Goal: Information Seeking & Learning: Understand process/instructions

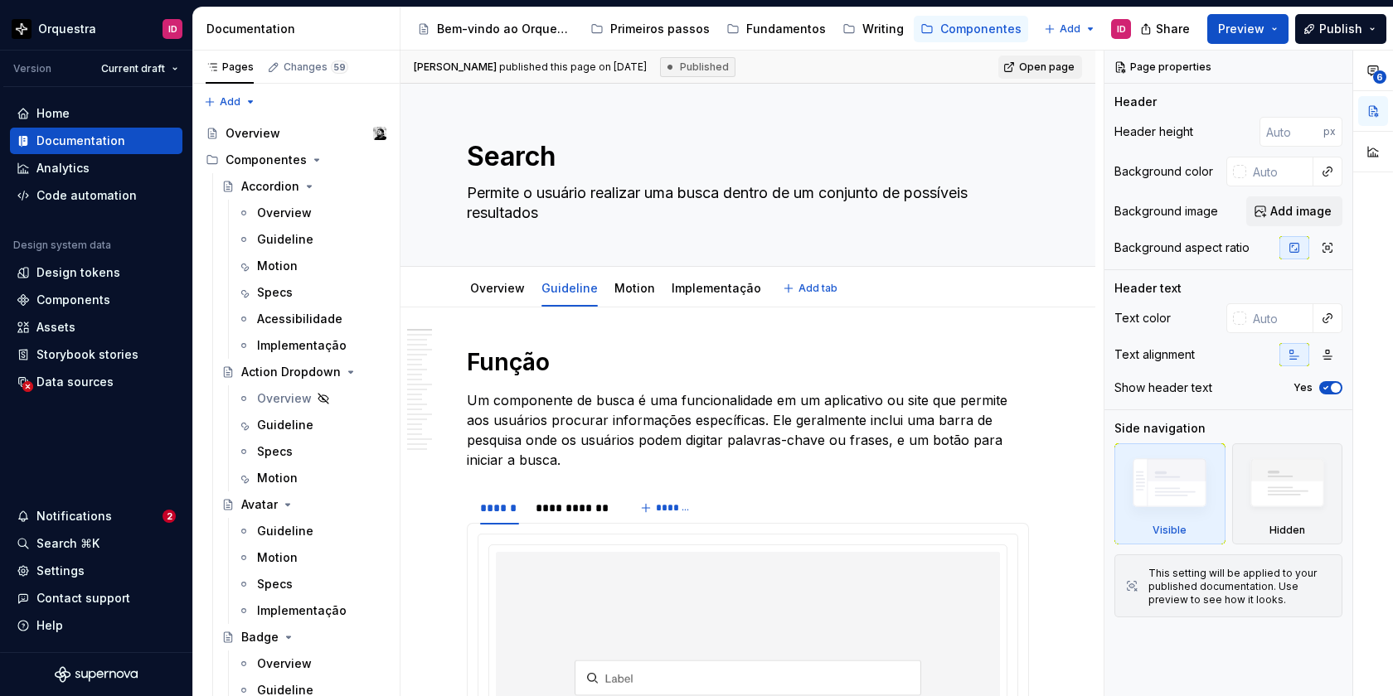
type textarea "*"
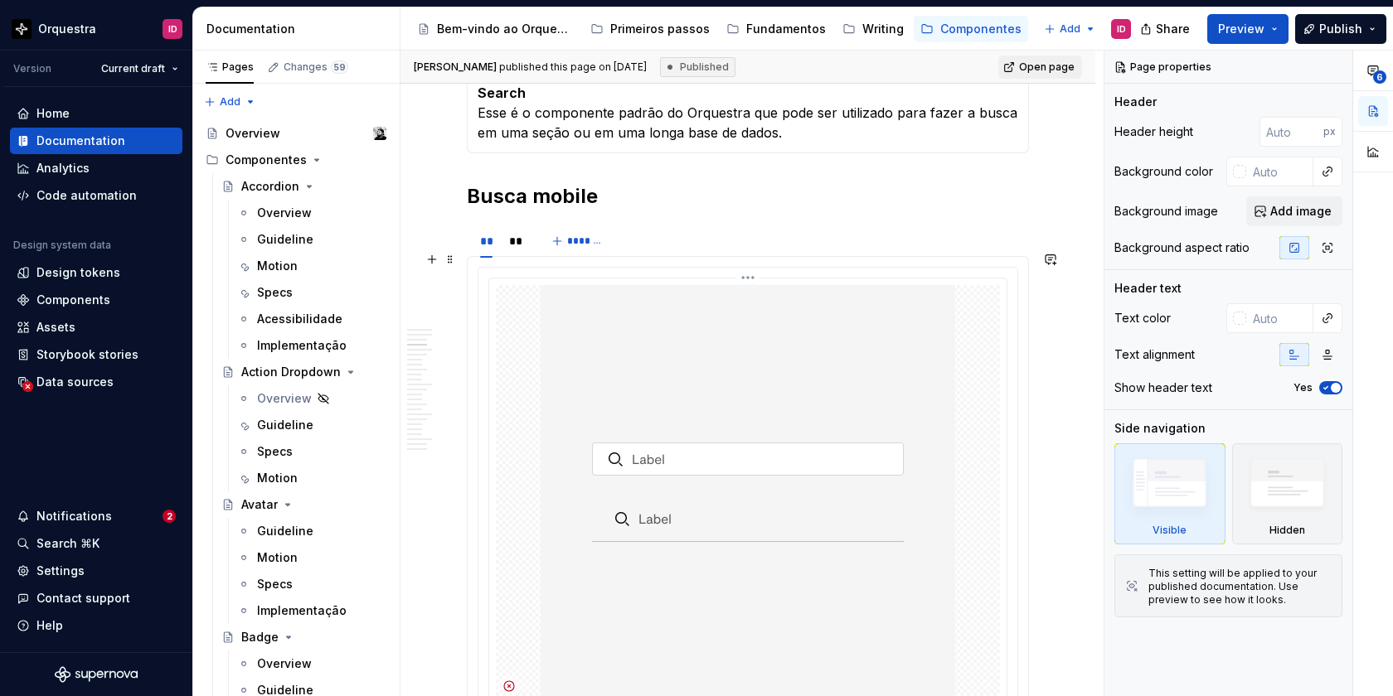
scroll to position [1750, 0]
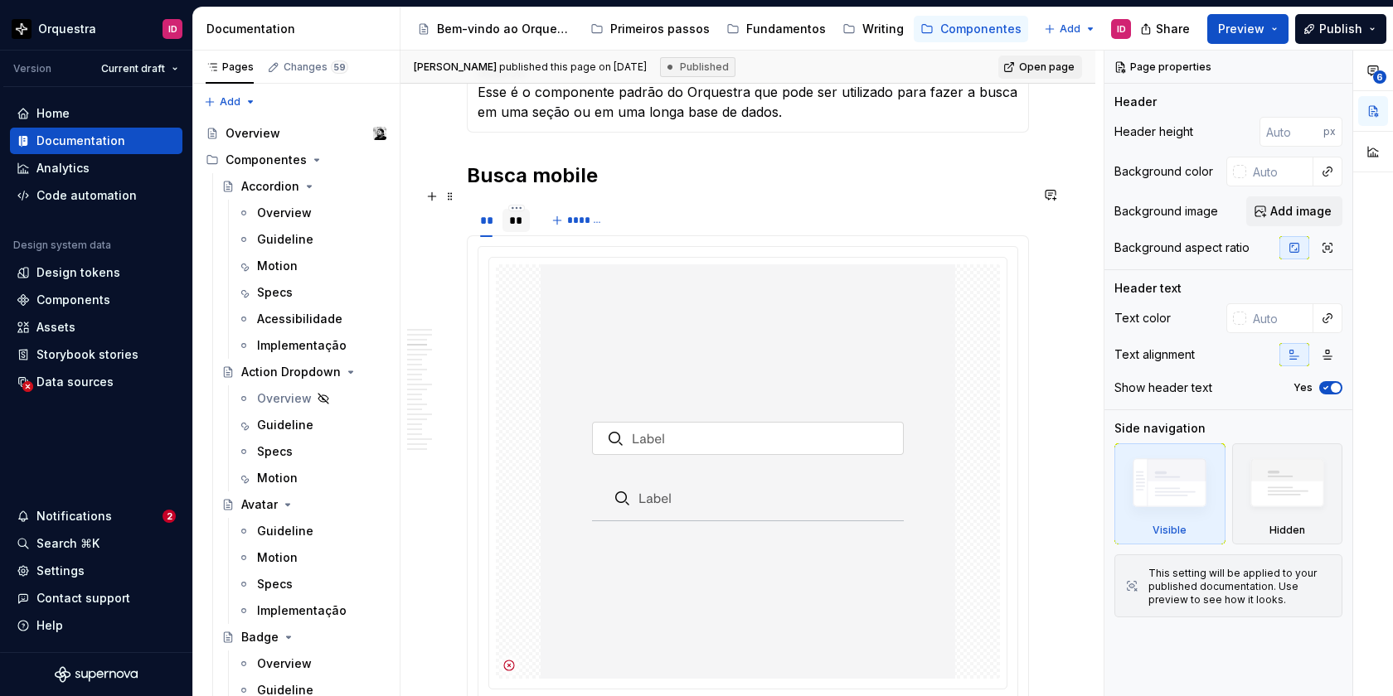
click at [514, 212] on div "**" at bounding box center [516, 220] width 15 height 17
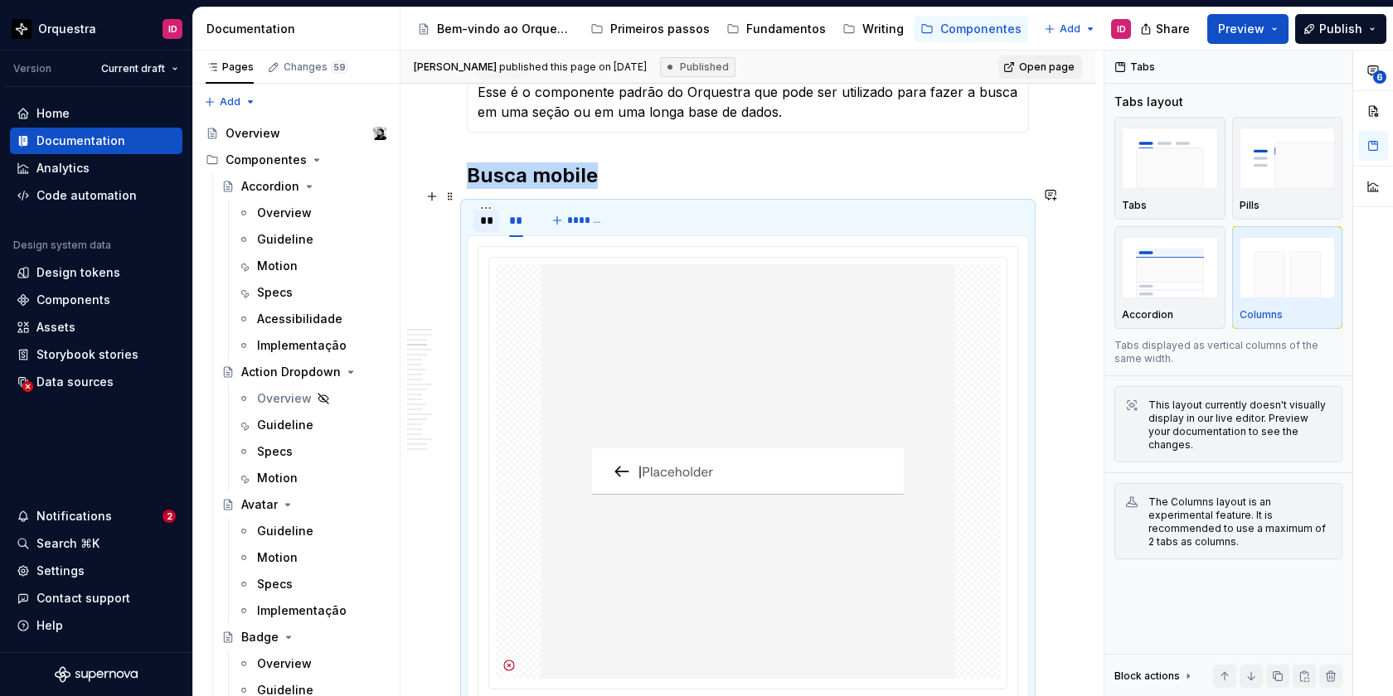
click at [478, 209] on div "**" at bounding box center [486, 220] width 26 height 23
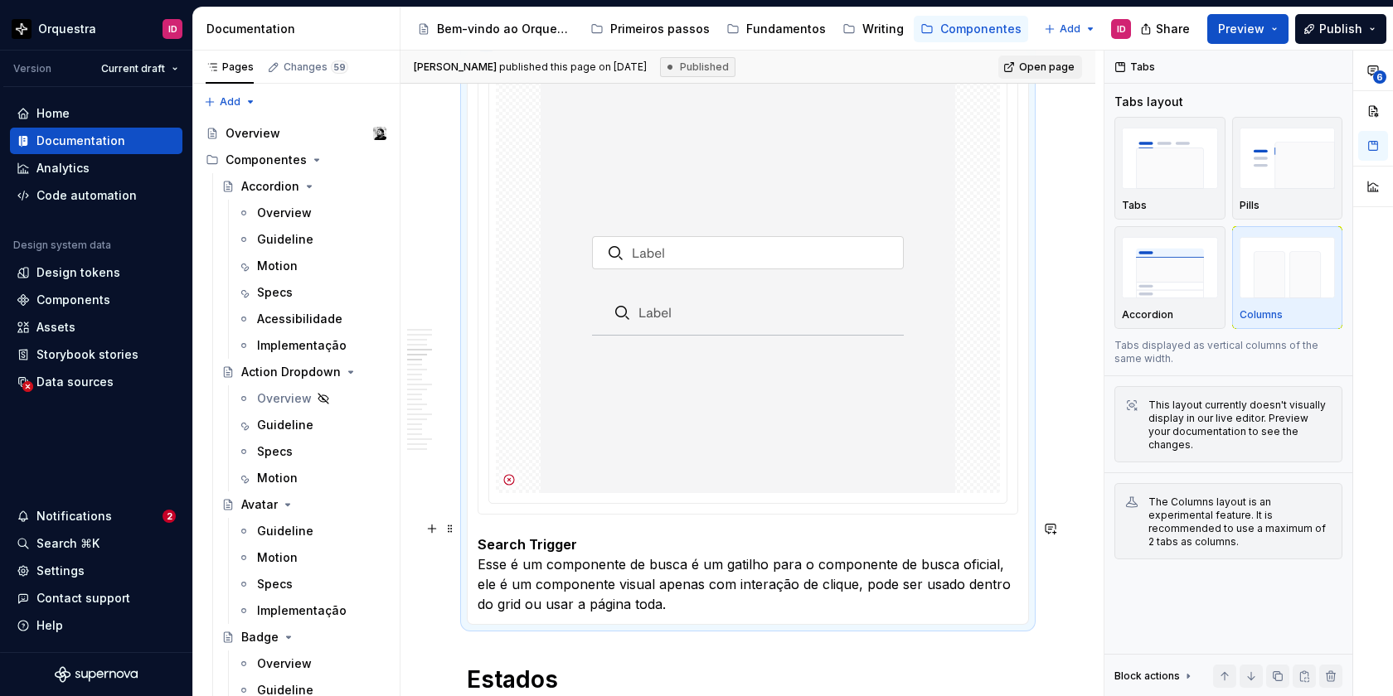
scroll to position [2078, 0]
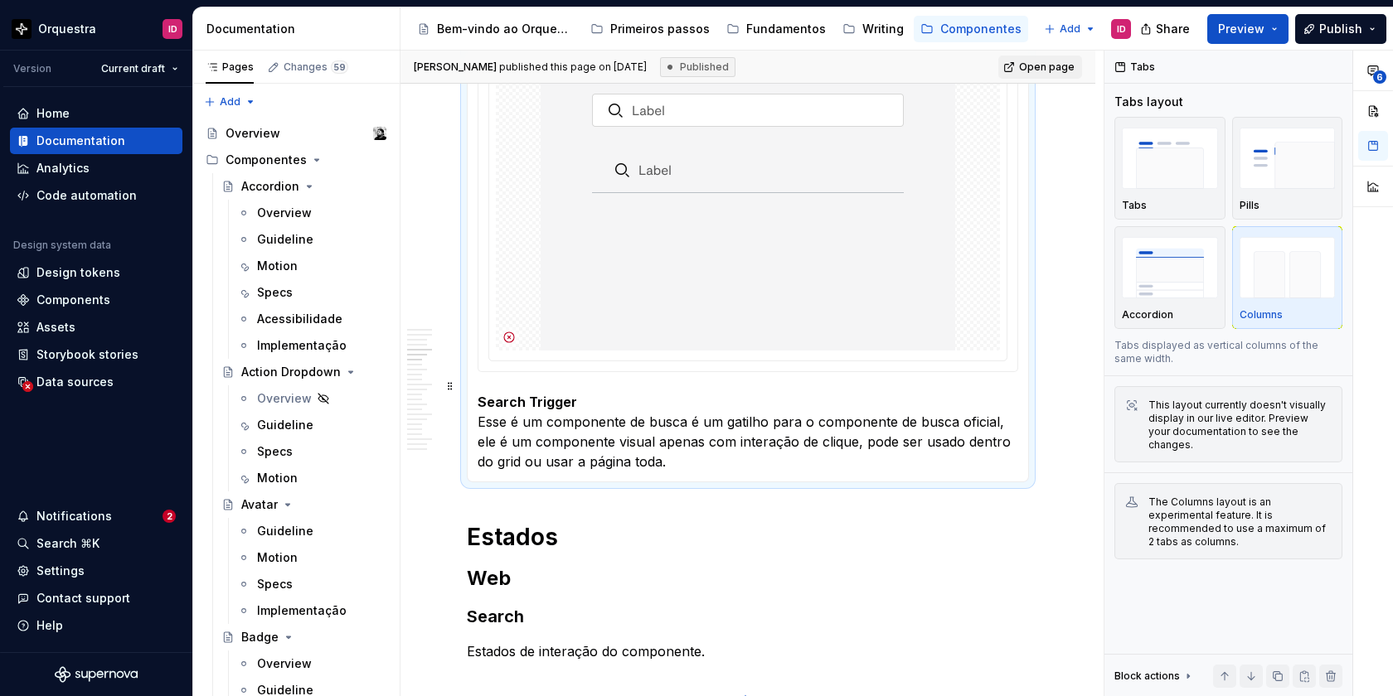
click at [977, 405] on p "Search Trigger Esse é um componente de busca é um gatilho para o componente de …" at bounding box center [747, 432] width 540 height 80
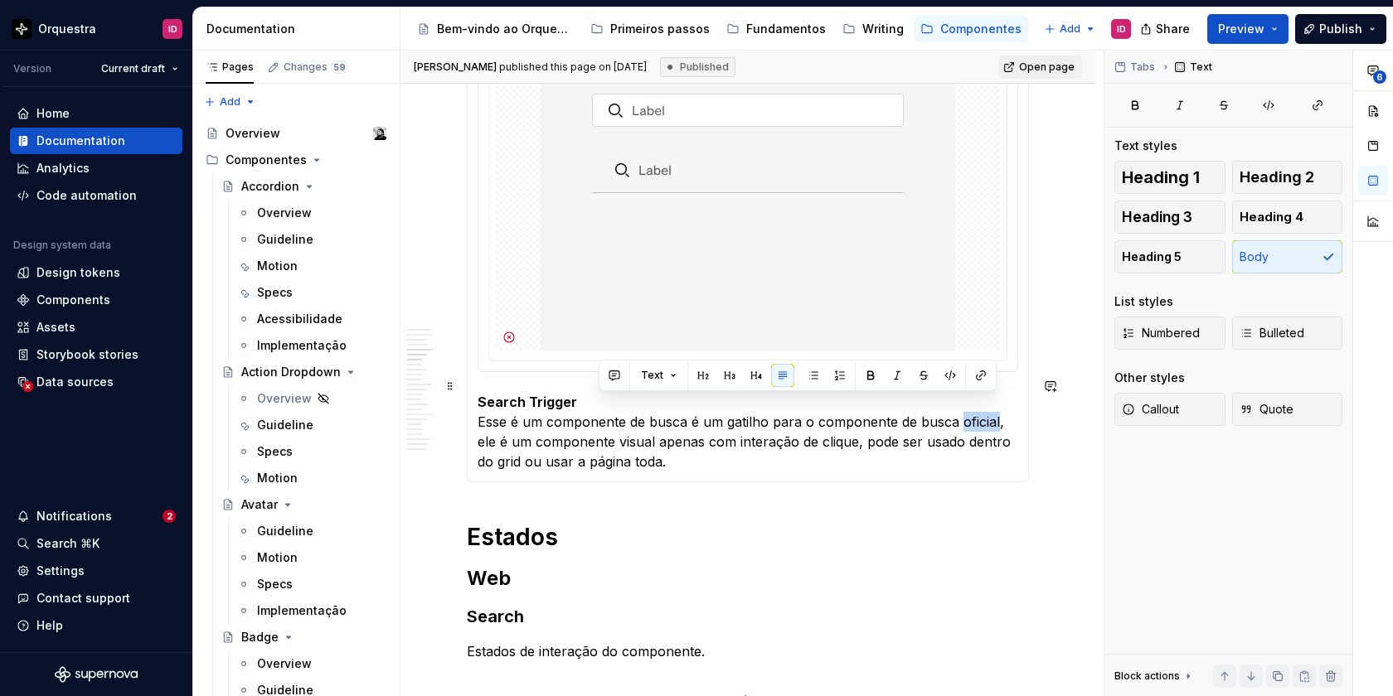
drag, startPoint x: 995, startPoint y: 405, endPoint x: 958, endPoint y: 405, distance: 36.5
click at [958, 405] on p "Search Trigger Esse é um componente de busca é um gatilho para o componente de …" at bounding box center [747, 432] width 540 height 80
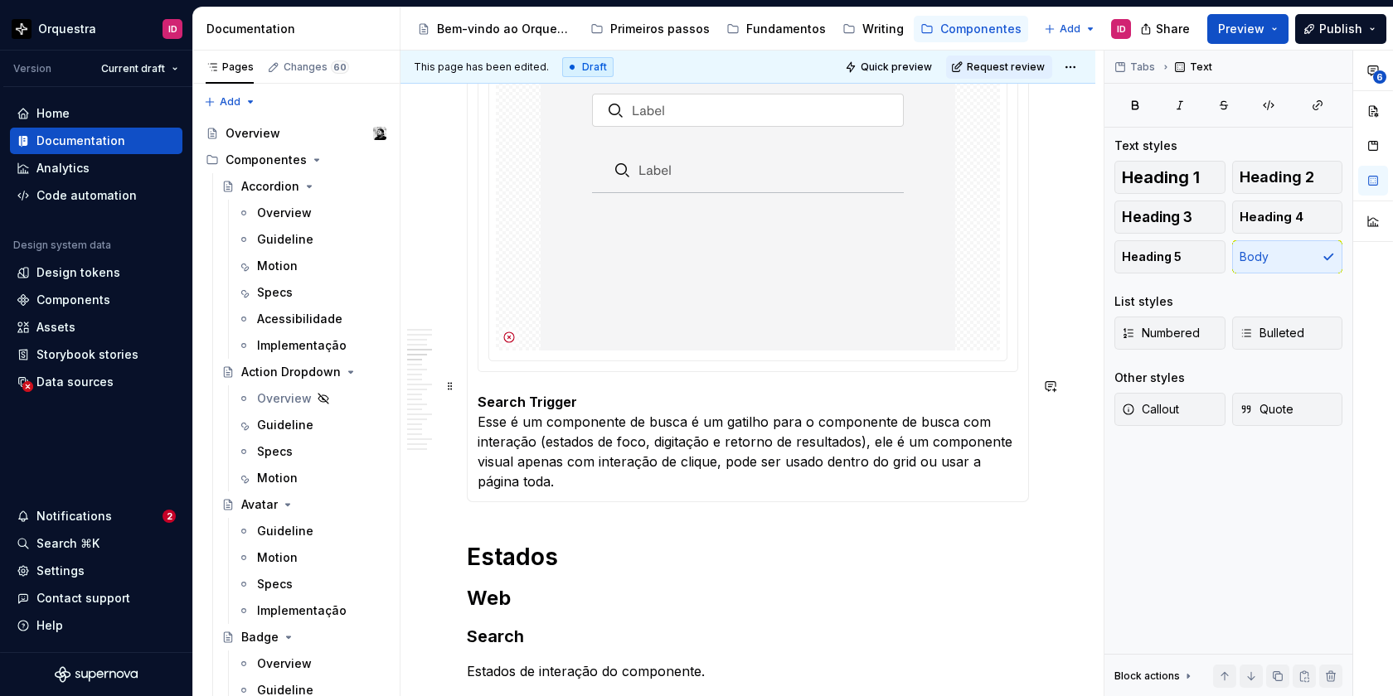
click at [686, 407] on p "Search Trigger Esse é um componente de busca é um gatilho para o componente de …" at bounding box center [747, 441] width 540 height 99
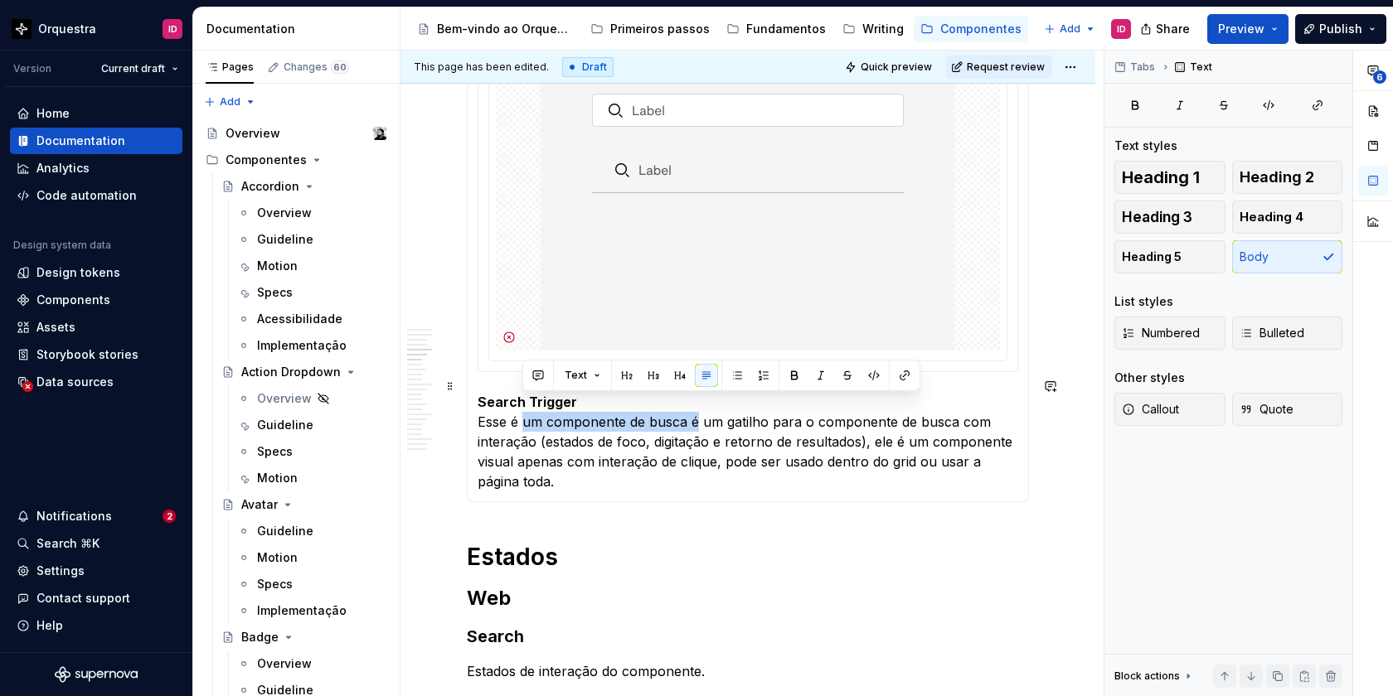
drag, startPoint x: 699, startPoint y: 405, endPoint x: 523, endPoint y: 410, distance: 175.8
click at [523, 410] on p "Search Trigger Esse é um componente de busca é um gatilho para o componente de …" at bounding box center [747, 441] width 540 height 99
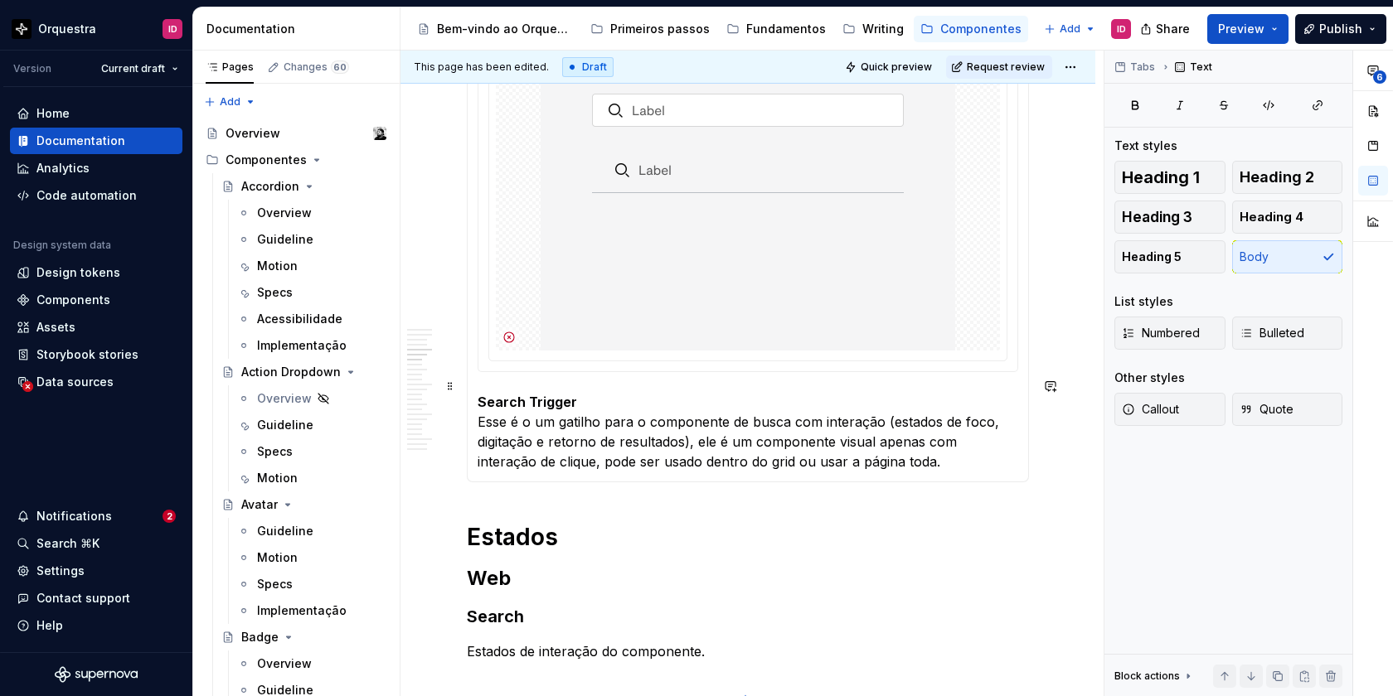
click at [596, 407] on p "Search Trigger Esse é o um gatilho para o componente de busca com interação (es…" at bounding box center [747, 432] width 540 height 80
click at [930, 406] on p "Search Trigger Esse é o um gatilho inicial para o componente de busca com inter…" at bounding box center [747, 432] width 540 height 80
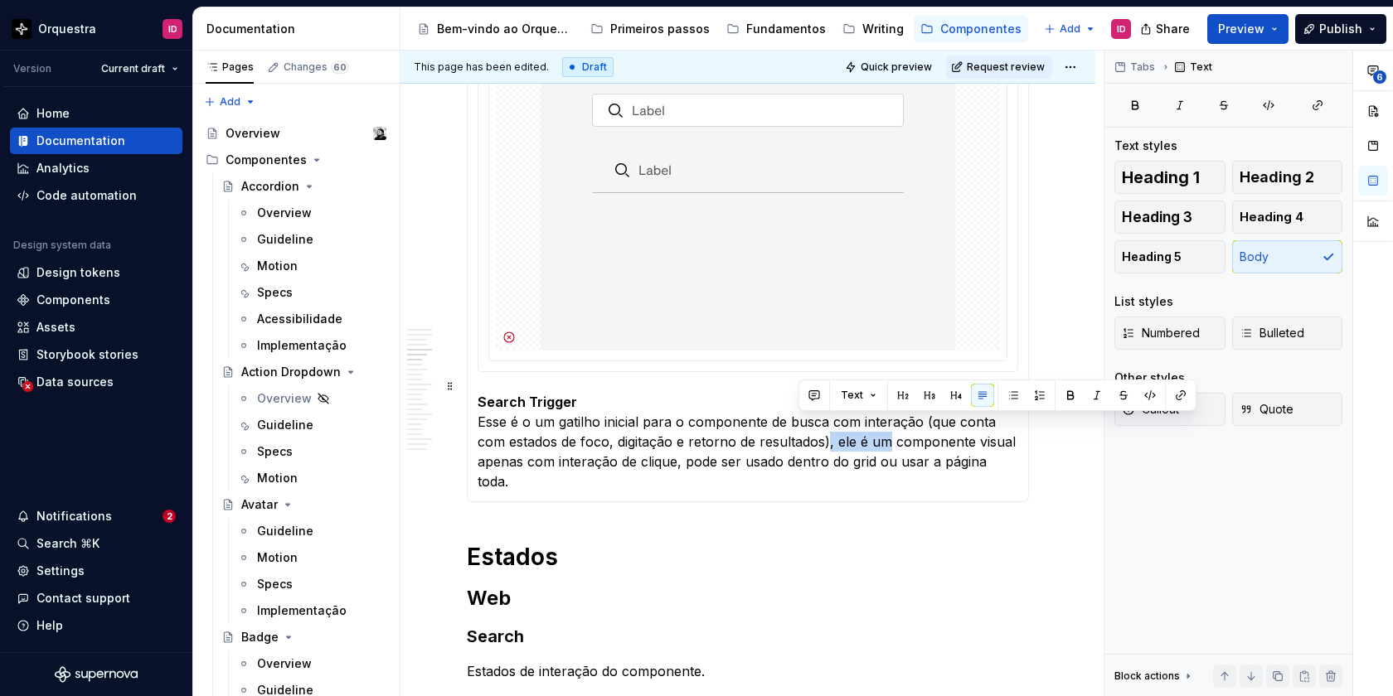
drag, startPoint x: 857, startPoint y: 425, endPoint x: 797, endPoint y: 425, distance: 60.5
click at [797, 425] on p "Search Trigger Esse é o um gatilho inicial para o componente de busca com inter…" at bounding box center [747, 441] width 540 height 99
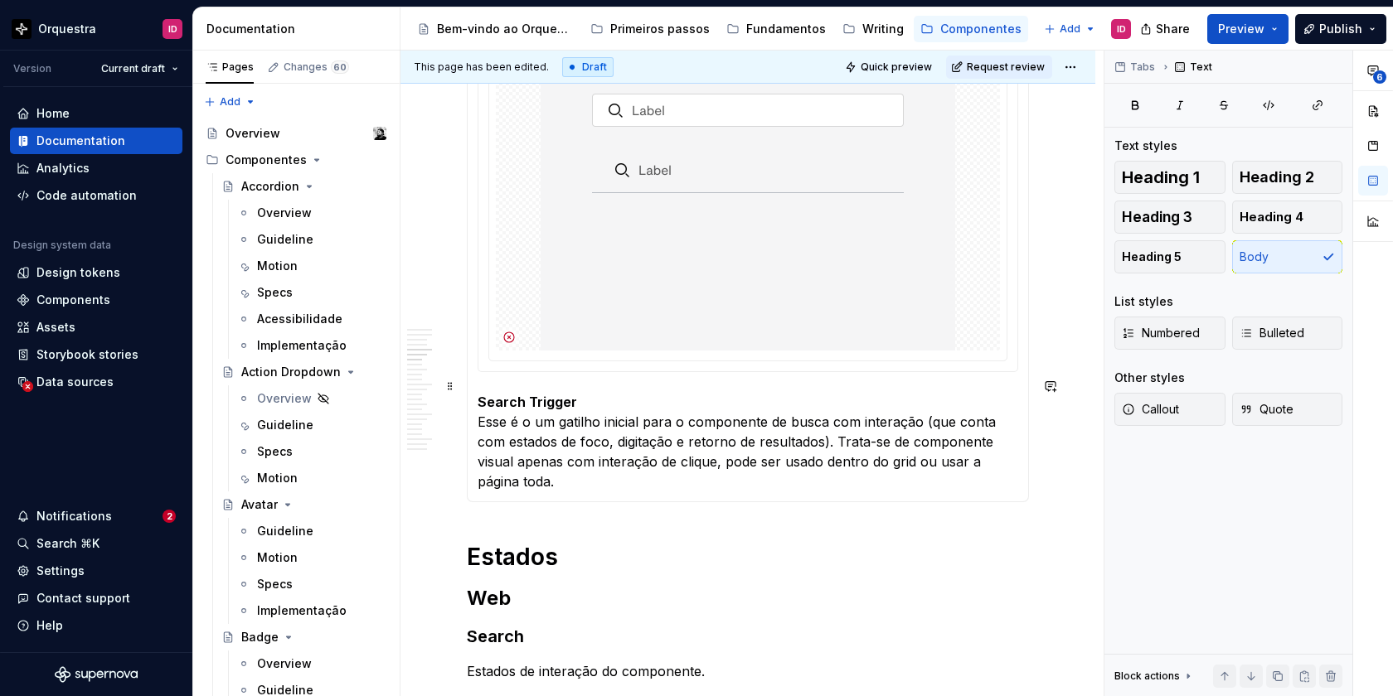
type textarea "*"
click at [681, 448] on p "Search Trigger Esse é o um gatilho inicial para o componente de busca com inter…" at bounding box center [747, 441] width 540 height 99
click at [1018, 447] on p "Search Trigger Esse é o um gatilho inicial para o componente de busca com inter…" at bounding box center [747, 441] width 540 height 99
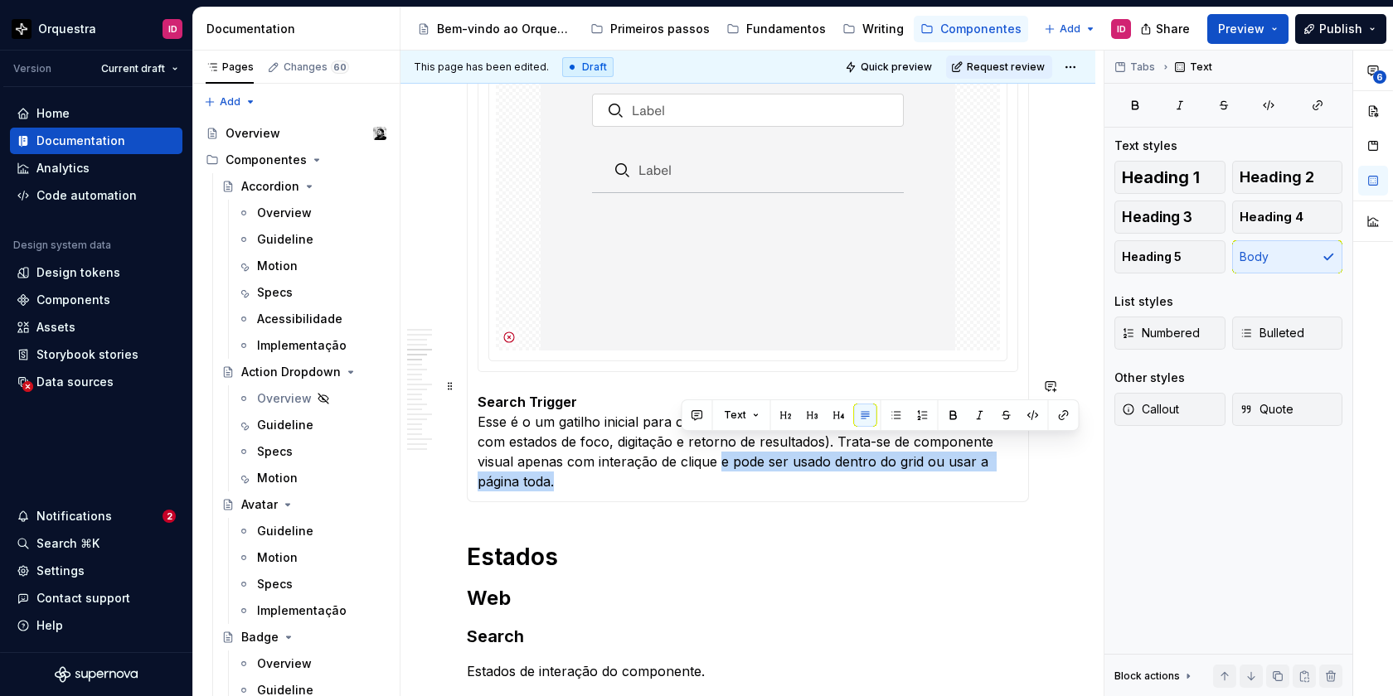
drag, startPoint x: 1027, startPoint y: 447, endPoint x: 681, endPoint y: 448, distance: 345.7
click at [681, 448] on div "Search Trigger Esse é o um gatilho inicial para o componente de busca com inter…" at bounding box center [748, 204] width 562 height 595
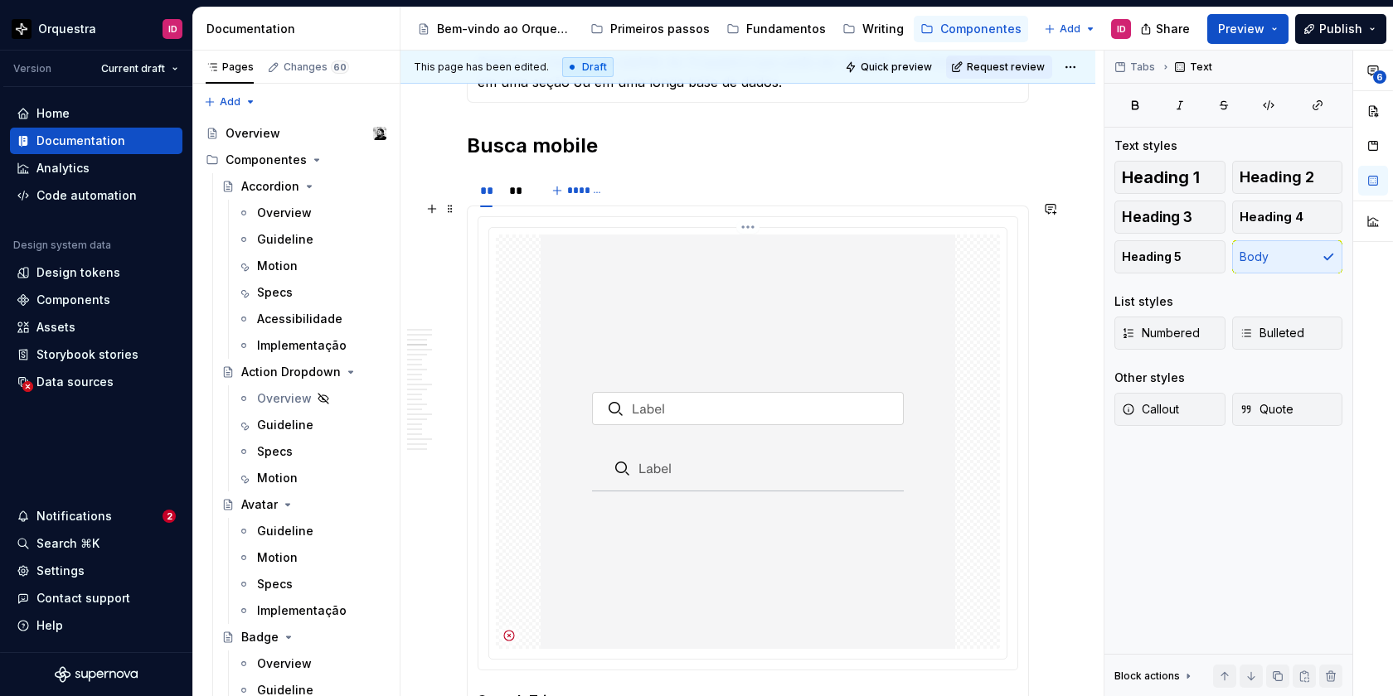
scroll to position [1751, 0]
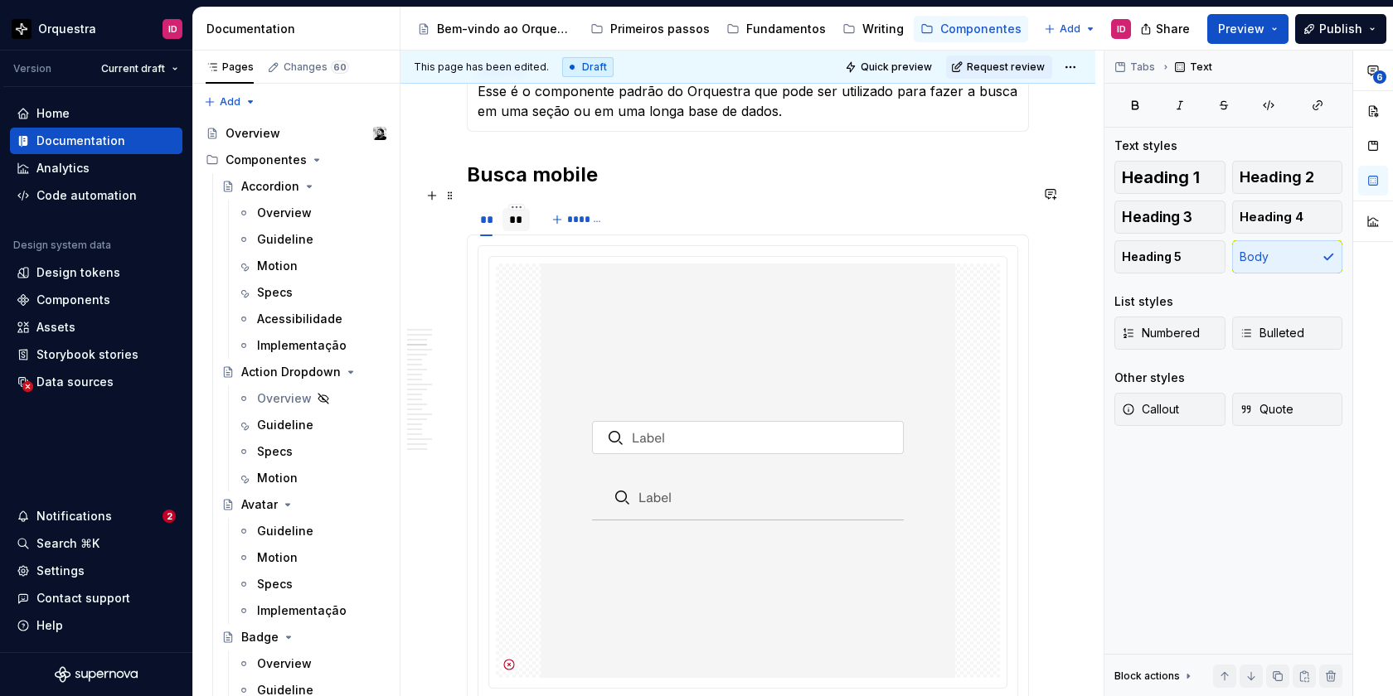
click at [514, 211] on div "**" at bounding box center [516, 219] width 15 height 17
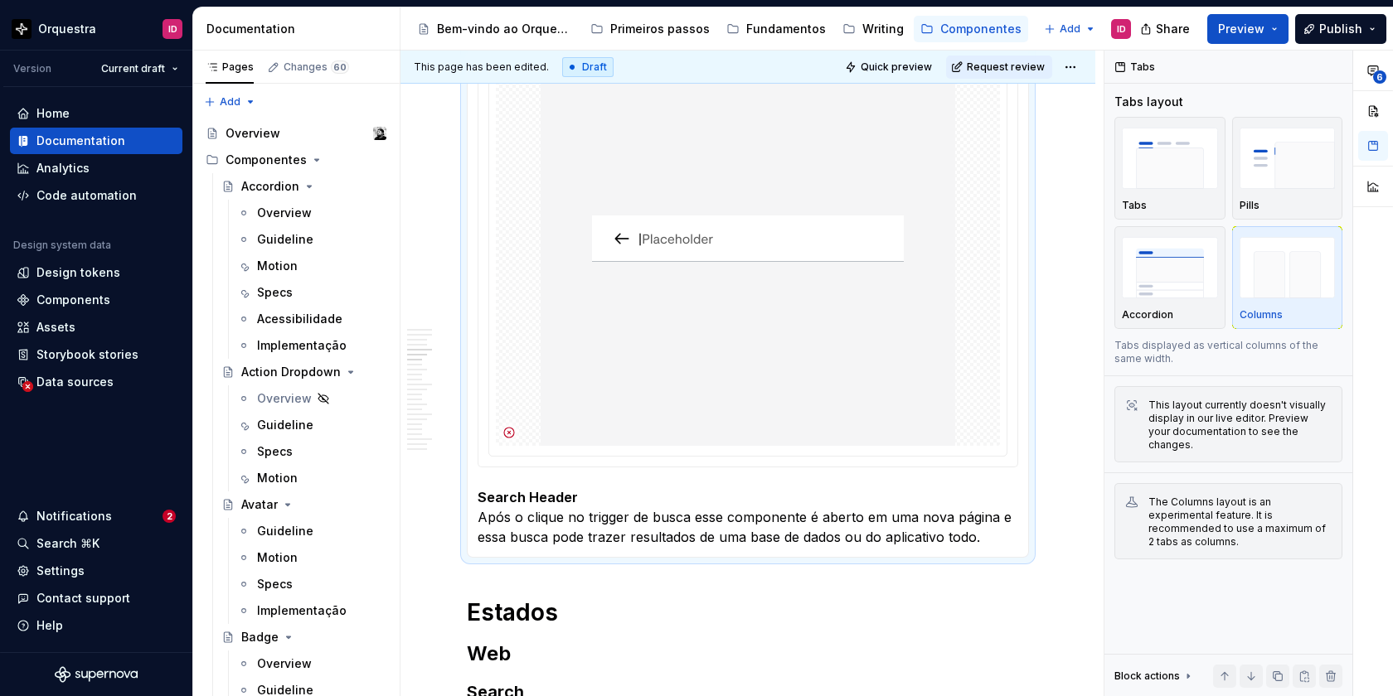
scroll to position [1984, 0]
click at [626, 502] on p "Search Header Após o clique no trigger de busca esse componente é aberto em uma…" at bounding box center [747, 517] width 540 height 60
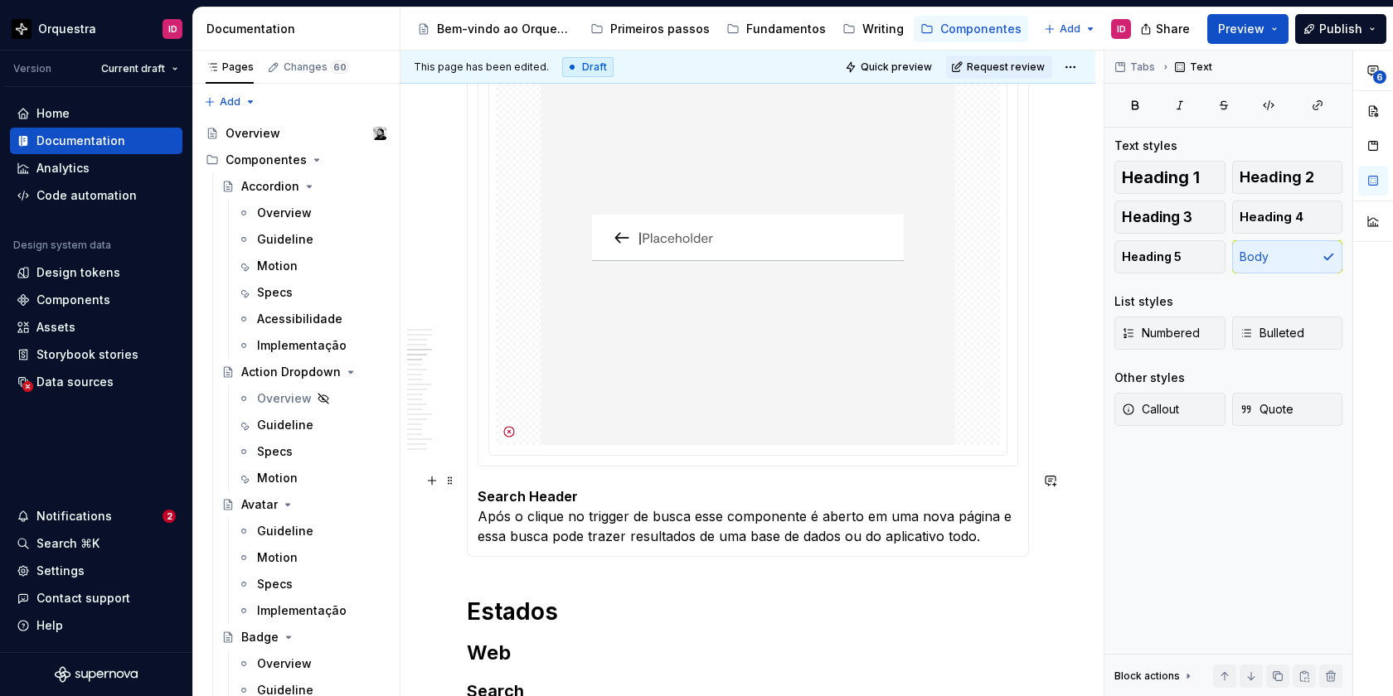
click at [586, 500] on p "Search Header Após o clique no trigger de busca esse componente é aberto em uma…" at bounding box center [747, 517] width 540 height 60
click at [678, 499] on p "Search Header Após o clique no gatilho (trigger de busca esse componente é aber…" at bounding box center [747, 527] width 540 height 80
click at [744, 502] on p "Search Header Após o clique no gatilho (trigger) de busca esse componente é abe…" at bounding box center [747, 527] width 540 height 80
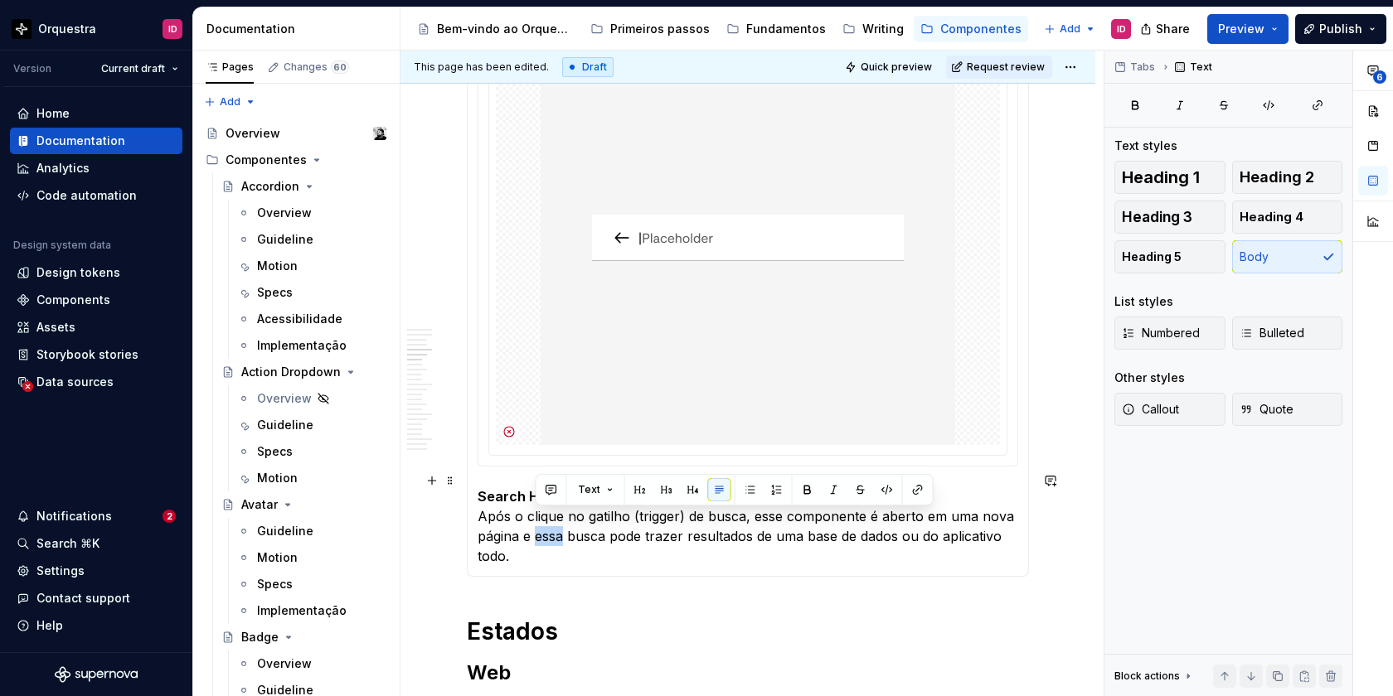
drag, startPoint x: 563, startPoint y: 525, endPoint x: 537, endPoint y: 530, distance: 26.2
click at [537, 530] on p "Search Header Após o clique no gatilho (trigger) de busca, esse componente é ab…" at bounding box center [747, 527] width 540 height 80
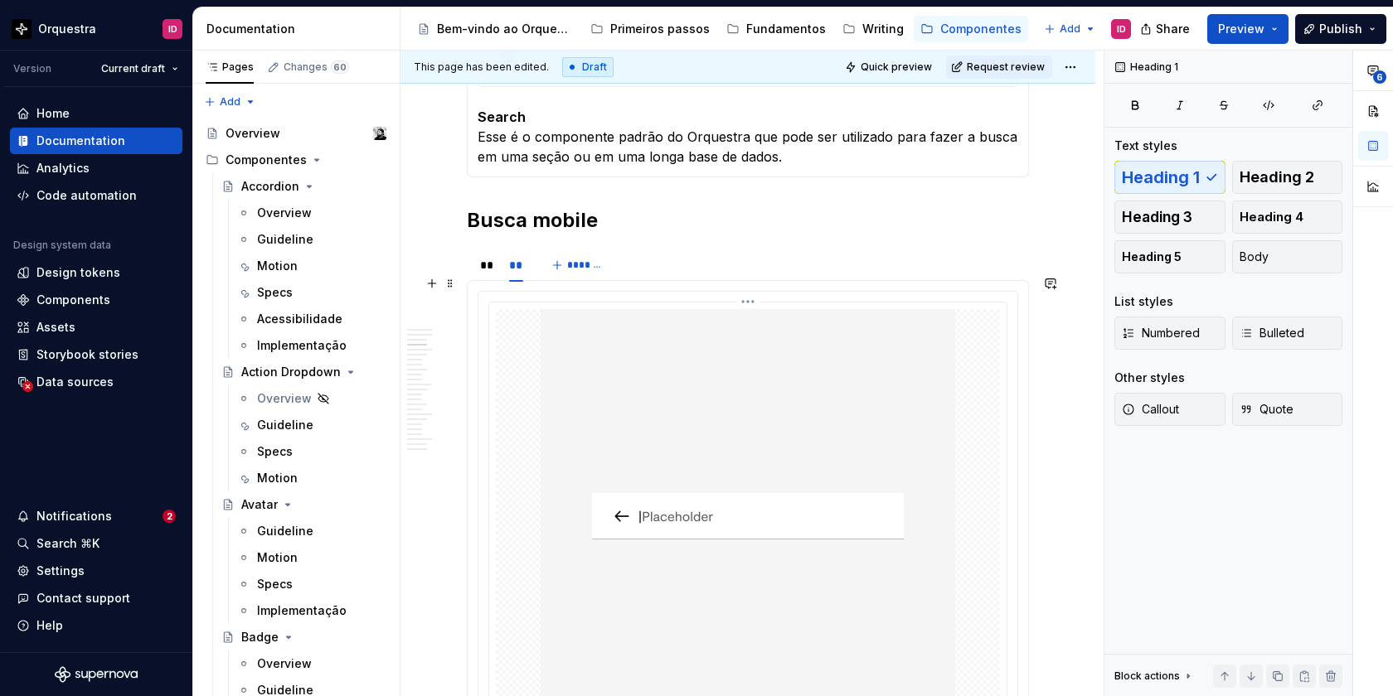
scroll to position [1703, 0]
click at [533, 211] on h2 "Busca mobile" at bounding box center [748, 223] width 562 height 27
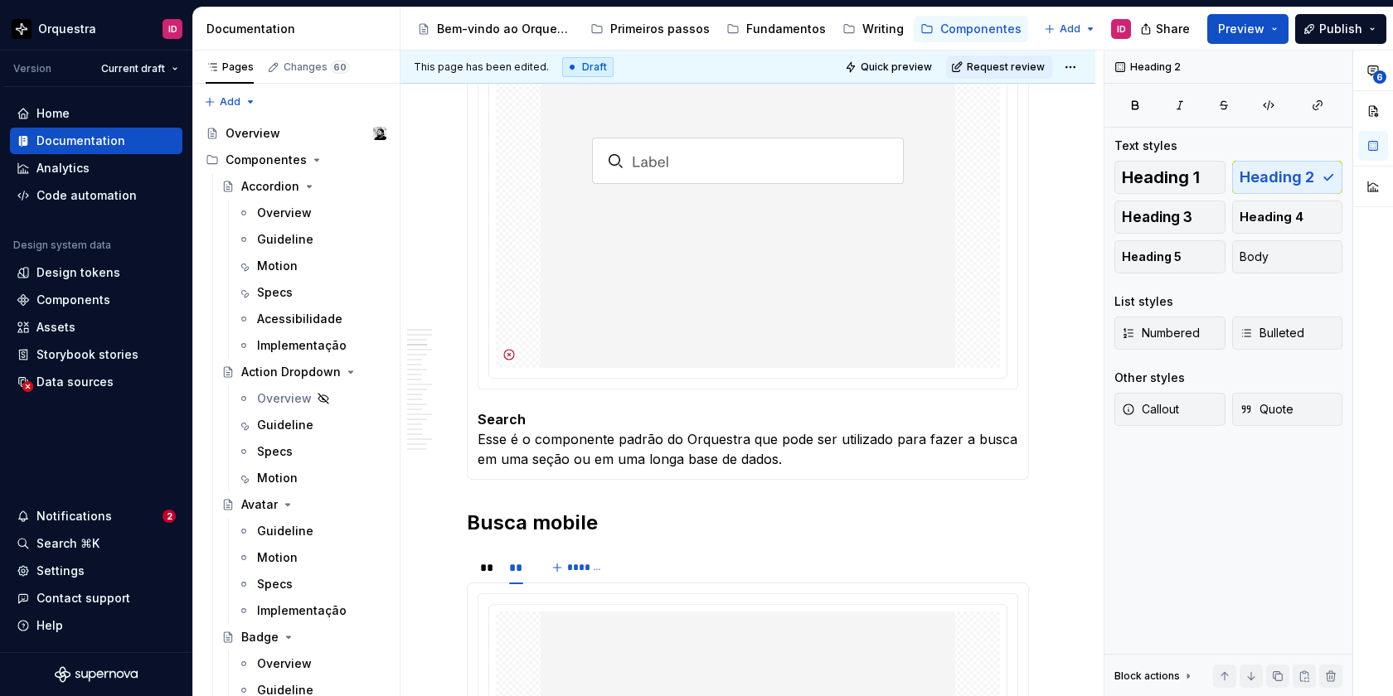
scroll to position [1479, 0]
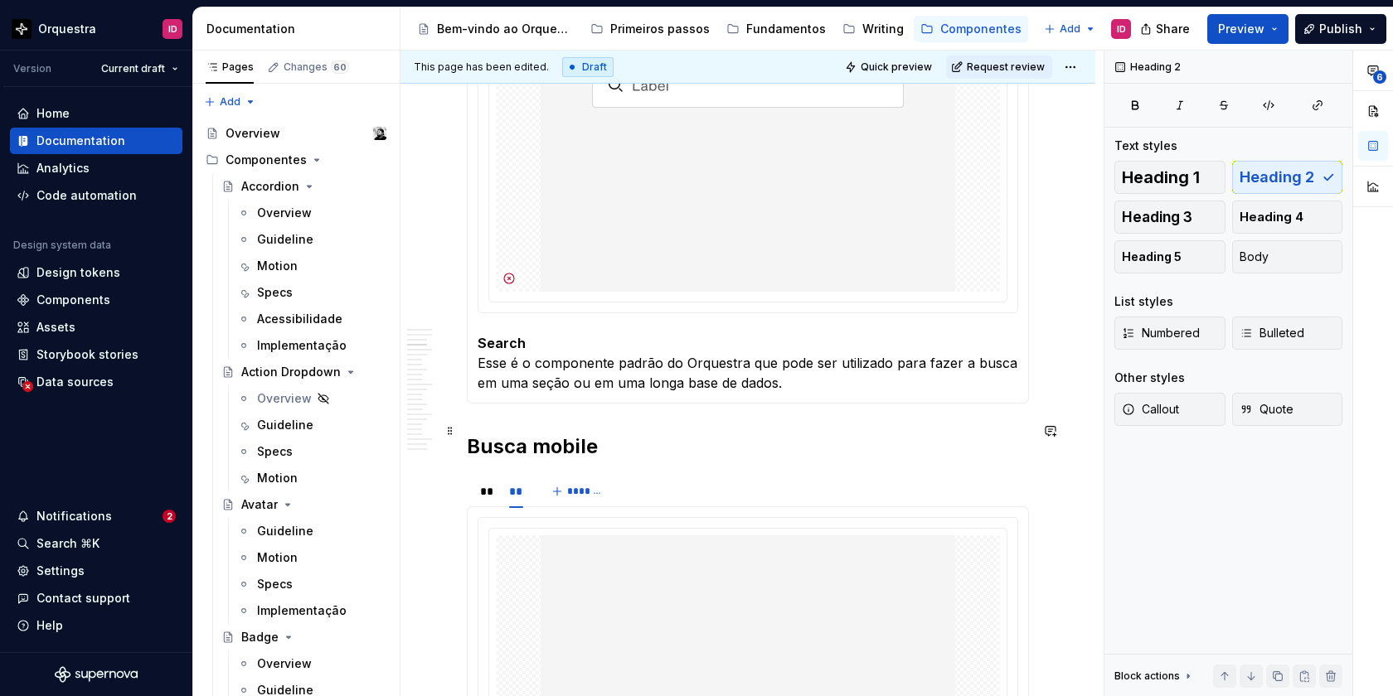
click at [544, 434] on h2 "Busca mobile" at bounding box center [748, 447] width 562 height 27
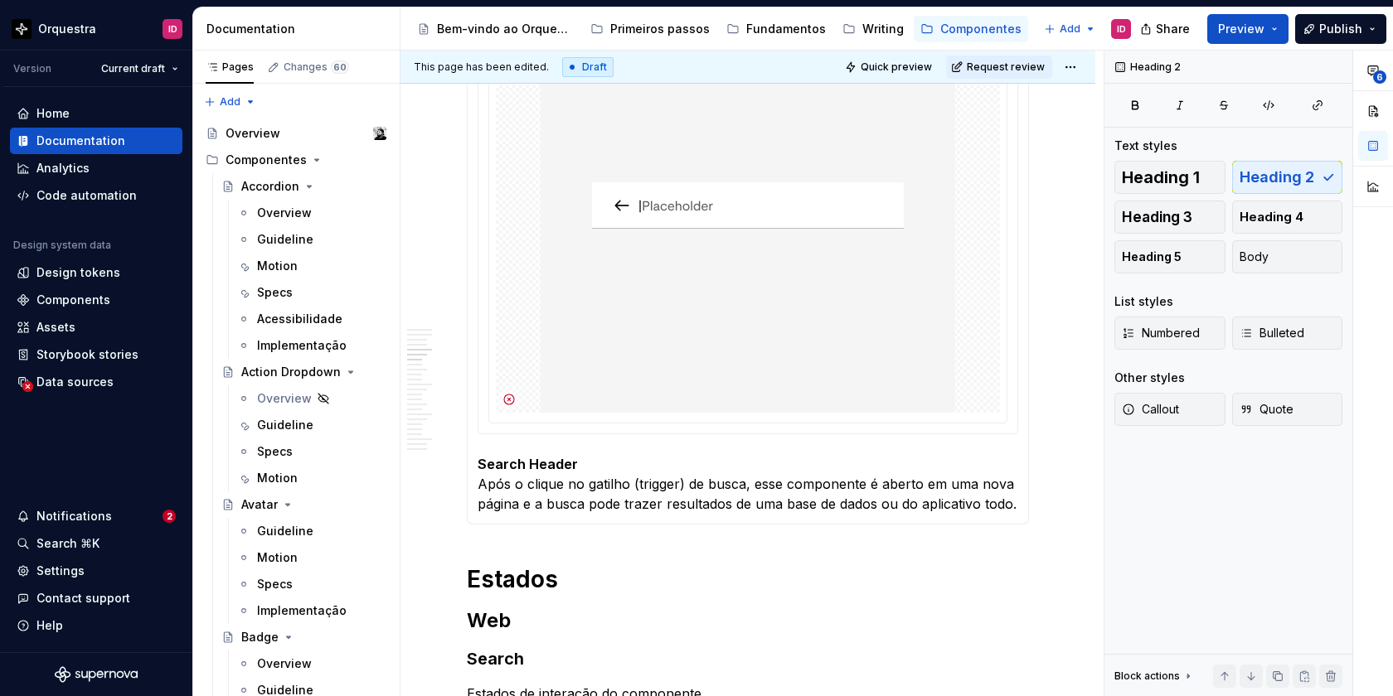
scroll to position [2017, 0]
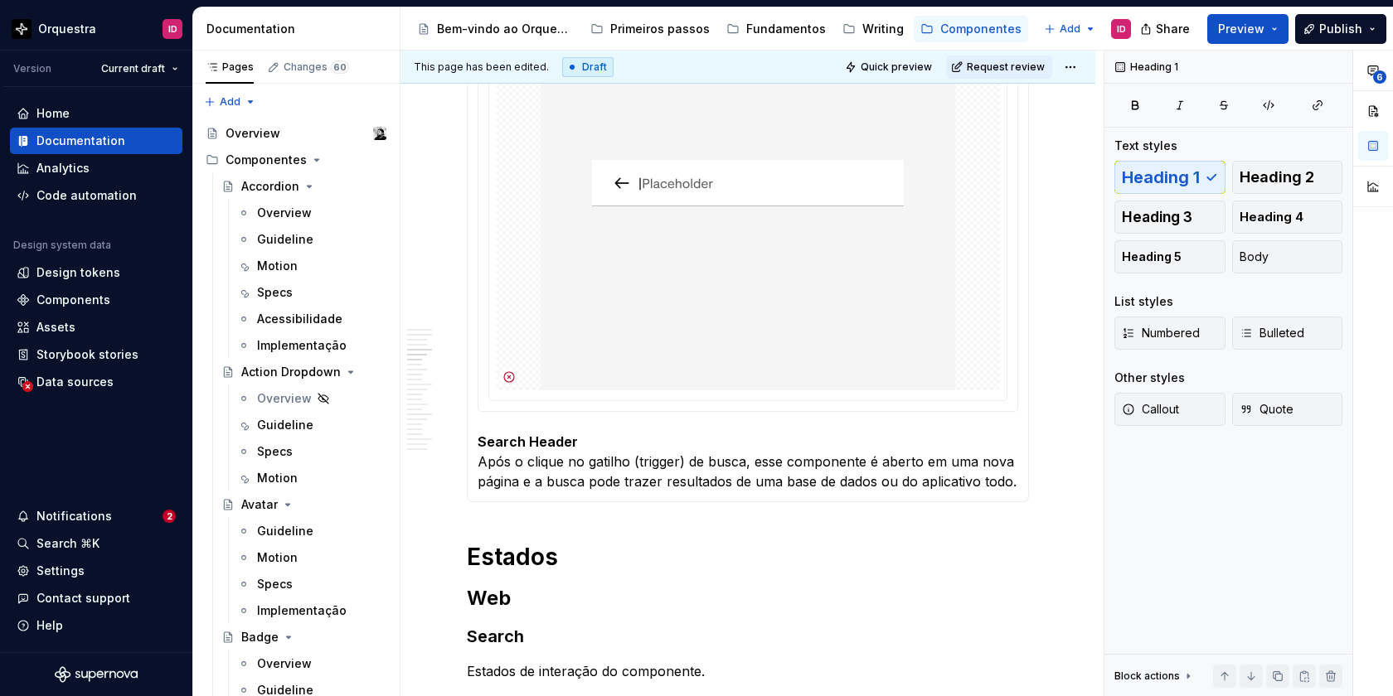
click at [474, 522] on p at bounding box center [748, 532] width 562 height 20
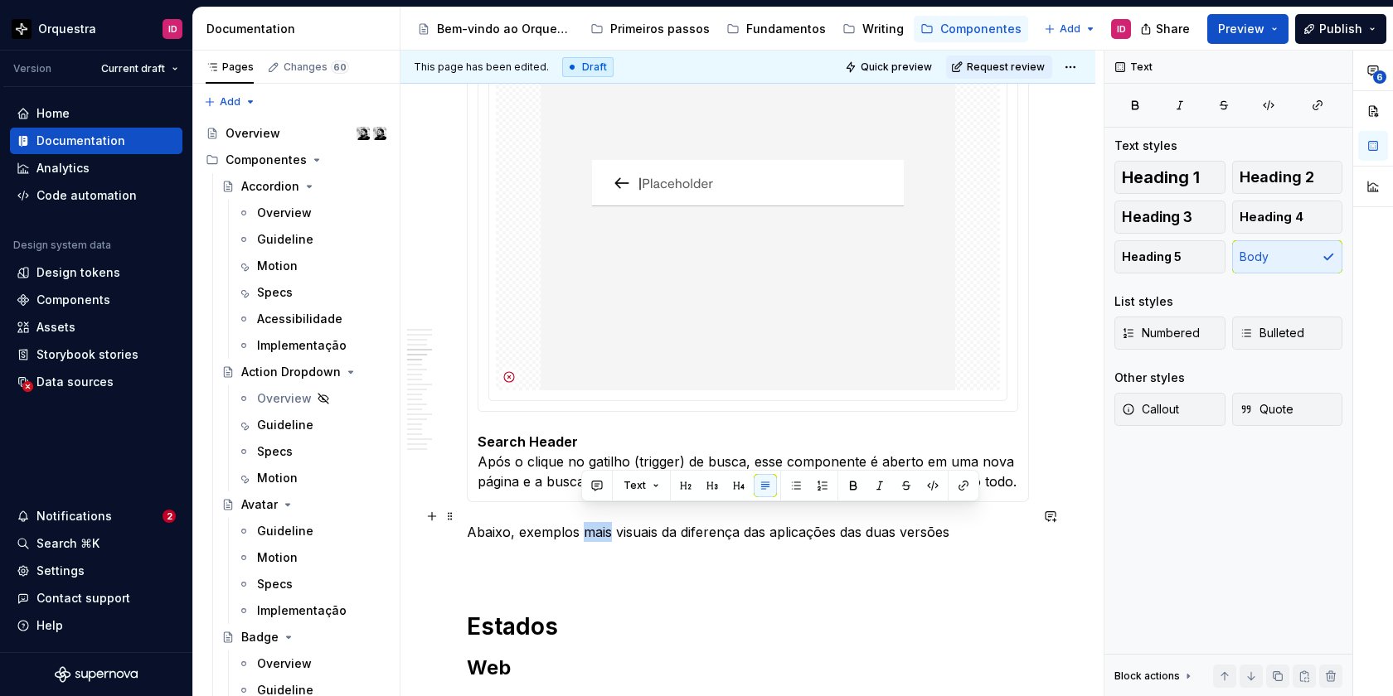
drag, startPoint x: 610, startPoint y: 517, endPoint x: 585, endPoint y: 518, distance: 24.9
click at [585, 522] on p "Abaixo, exemplos mais visuais da diferença das aplicações das duas versões" at bounding box center [748, 532] width 562 height 20
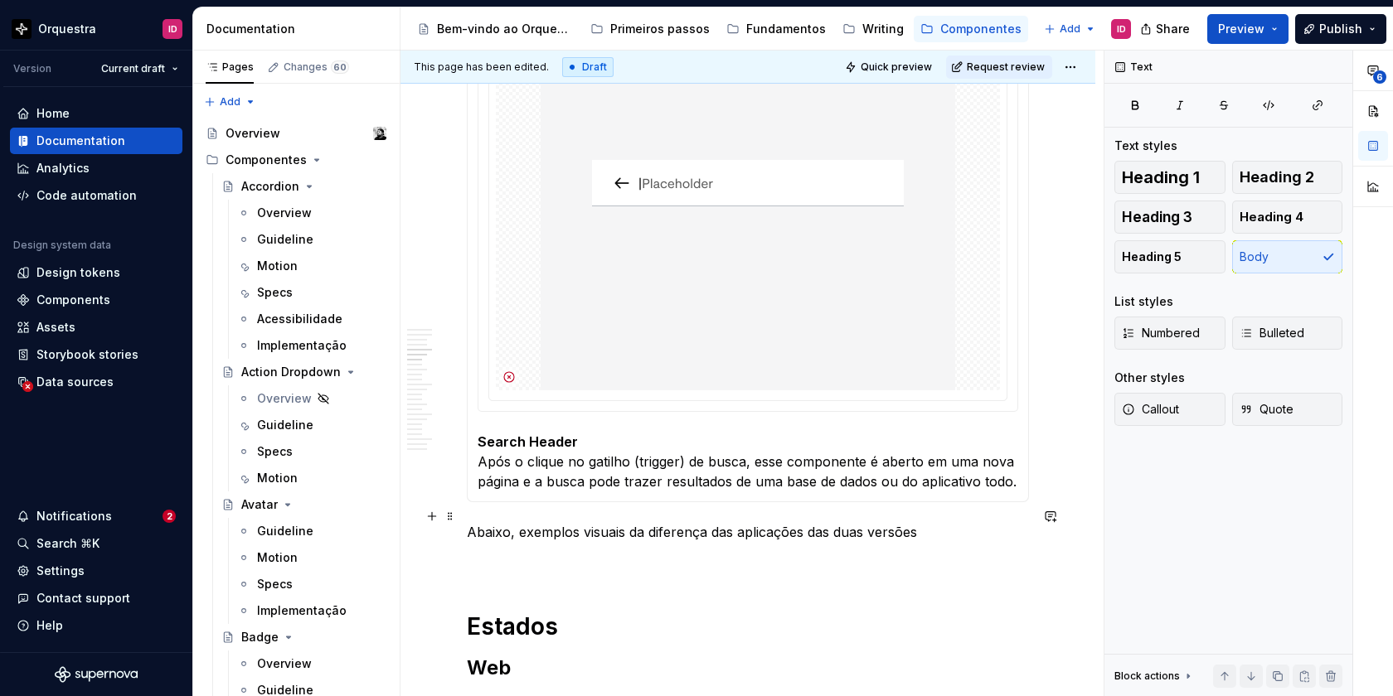
click at [827, 522] on p "Abaixo, exemplos visuais da diferença das aplicações das duas versões" at bounding box center [748, 532] width 562 height 20
click at [967, 522] on p "Abaixo, exemplos visuais da diferença das aplicações destas duas versões" at bounding box center [748, 532] width 562 height 20
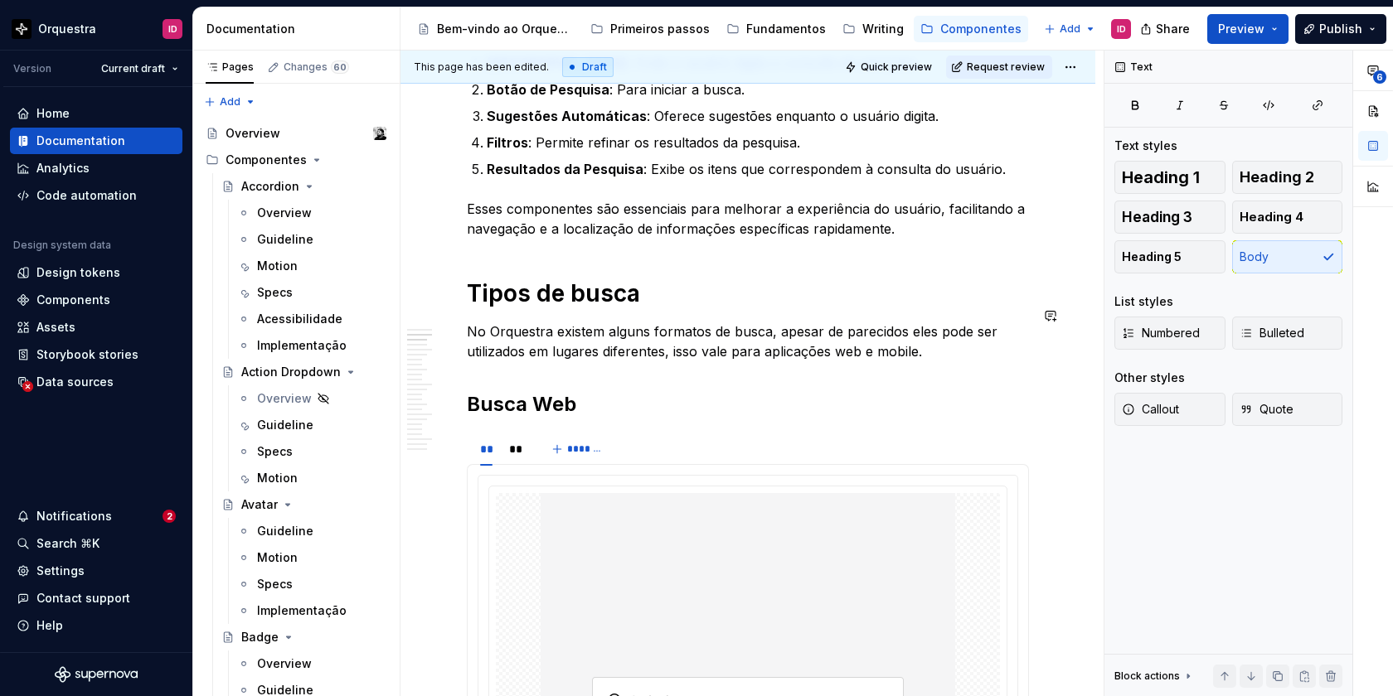
scroll to position [913, 0]
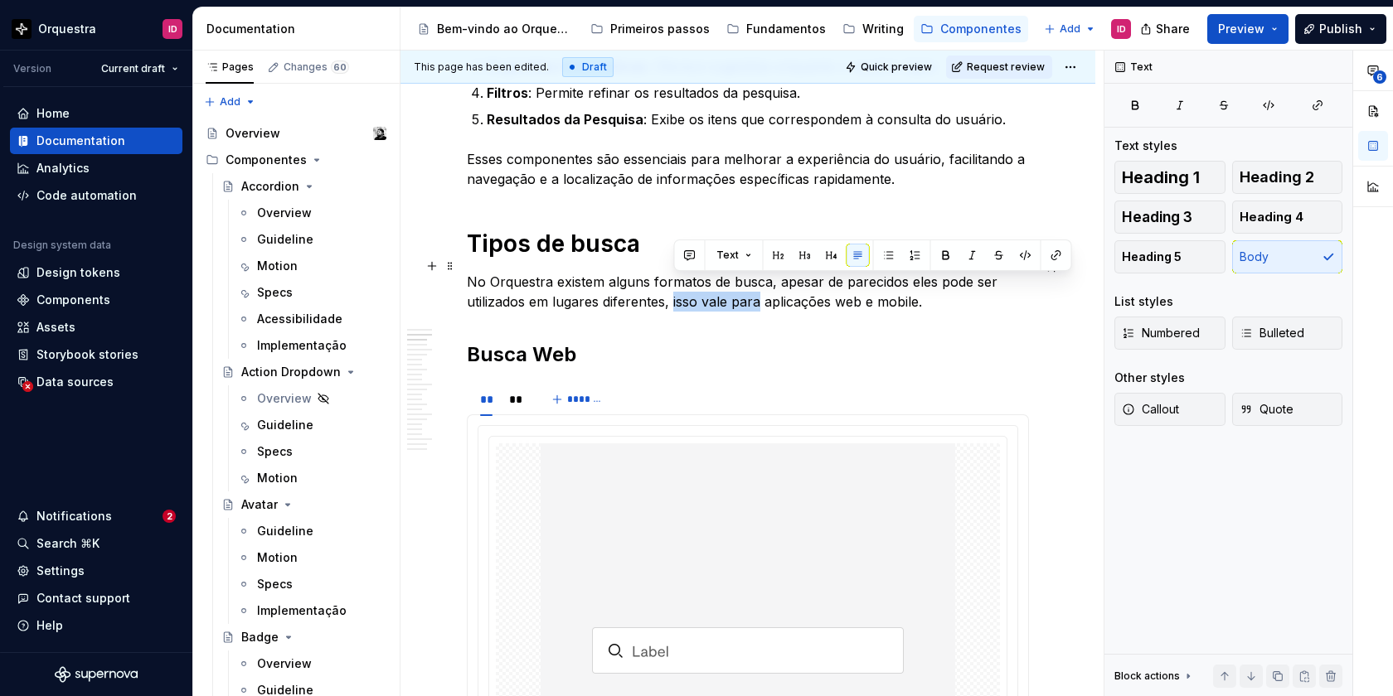
drag, startPoint x: 759, startPoint y: 288, endPoint x: 675, endPoint y: 292, distance: 84.7
click at [675, 292] on p "No Orquestra existem alguns formatos de busca, apesar de parecidos eles pode se…" at bounding box center [748, 292] width 562 height 40
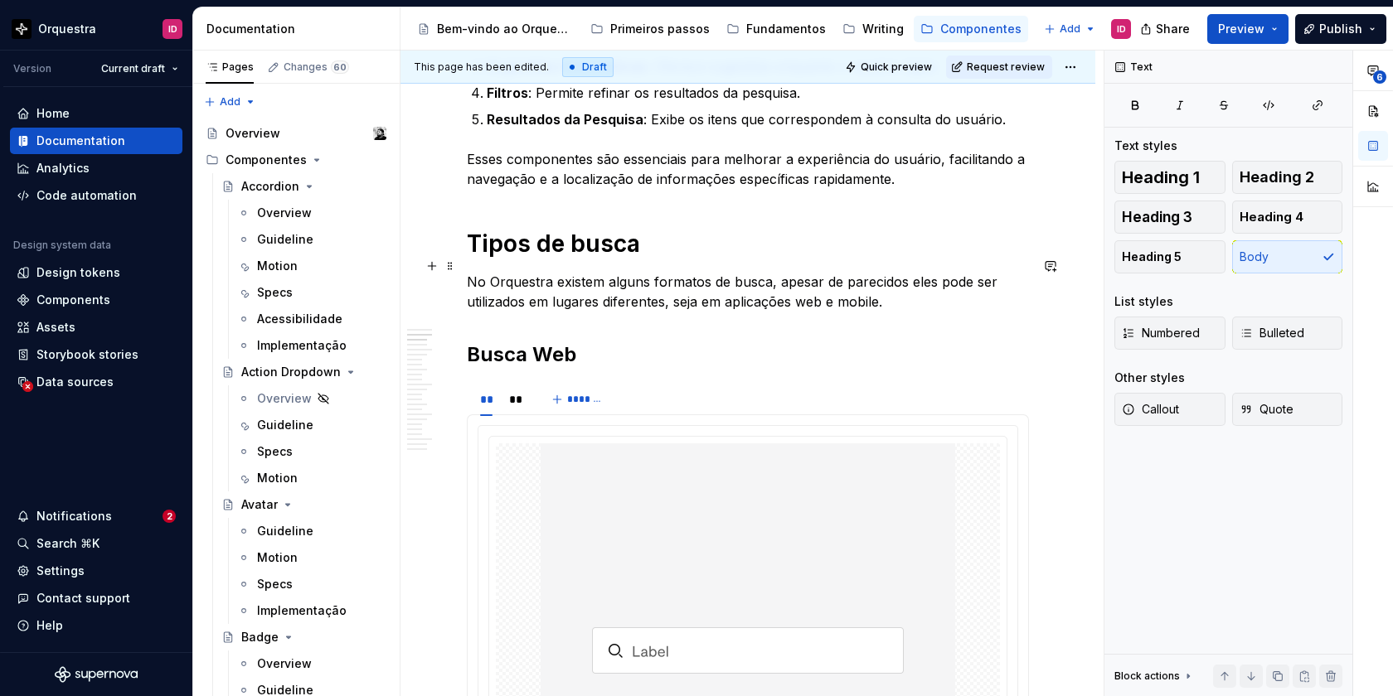
click at [831, 287] on p "No Orquestra existem alguns formatos de busca, apesar de parecidos eles pode se…" at bounding box center [748, 292] width 562 height 40
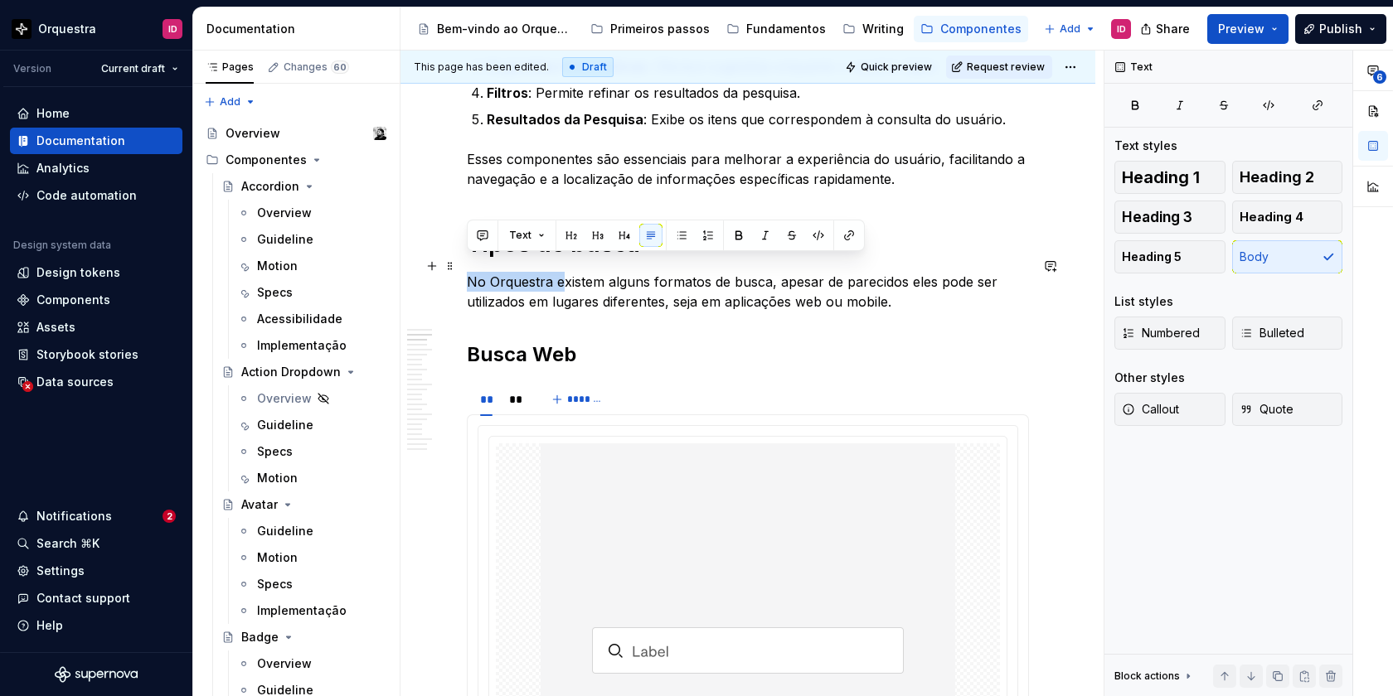
drag, startPoint x: 560, startPoint y: 264, endPoint x: 470, endPoint y: 267, distance: 89.6
click at [470, 272] on p "No Orquestra existem alguns formatos de busca, apesar de parecidos eles pode se…" at bounding box center [748, 292] width 562 height 40
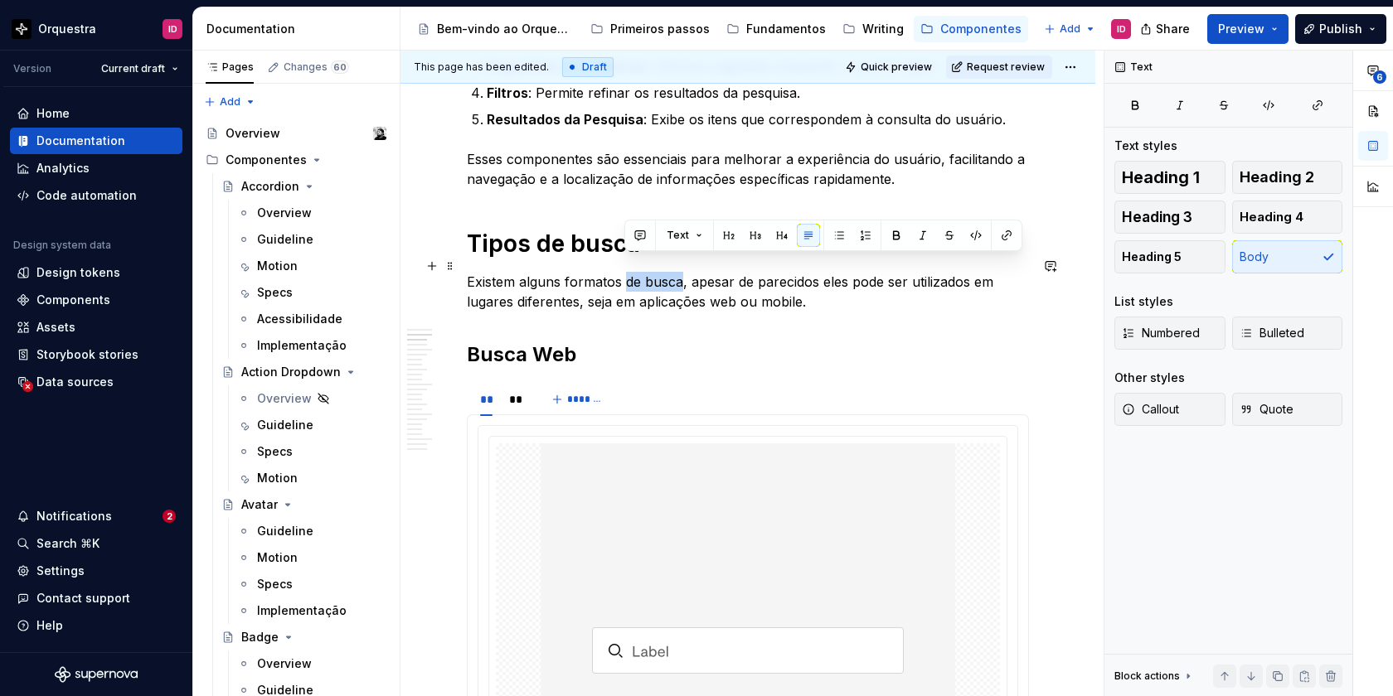
drag, startPoint x: 681, startPoint y: 266, endPoint x: 624, endPoint y: 266, distance: 57.2
click at [624, 272] on p "Existem alguns formatos de busca, apesar de parecidos eles pode ser utilizados …" at bounding box center [748, 292] width 562 height 40
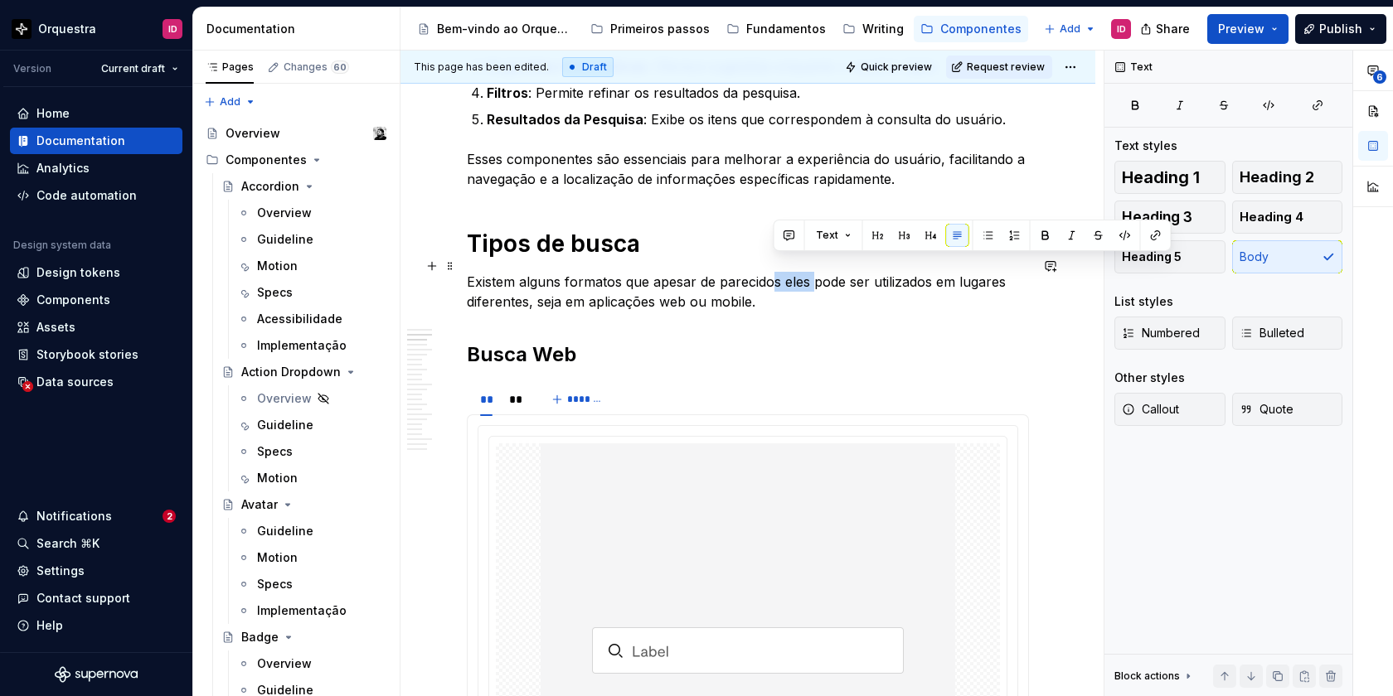
drag, startPoint x: 811, startPoint y: 266, endPoint x: 775, endPoint y: 266, distance: 35.6
click at [775, 272] on p "Existem alguns formatos que apesar de parecidos eles pode ser utilizados em lug…" at bounding box center [748, 292] width 562 height 40
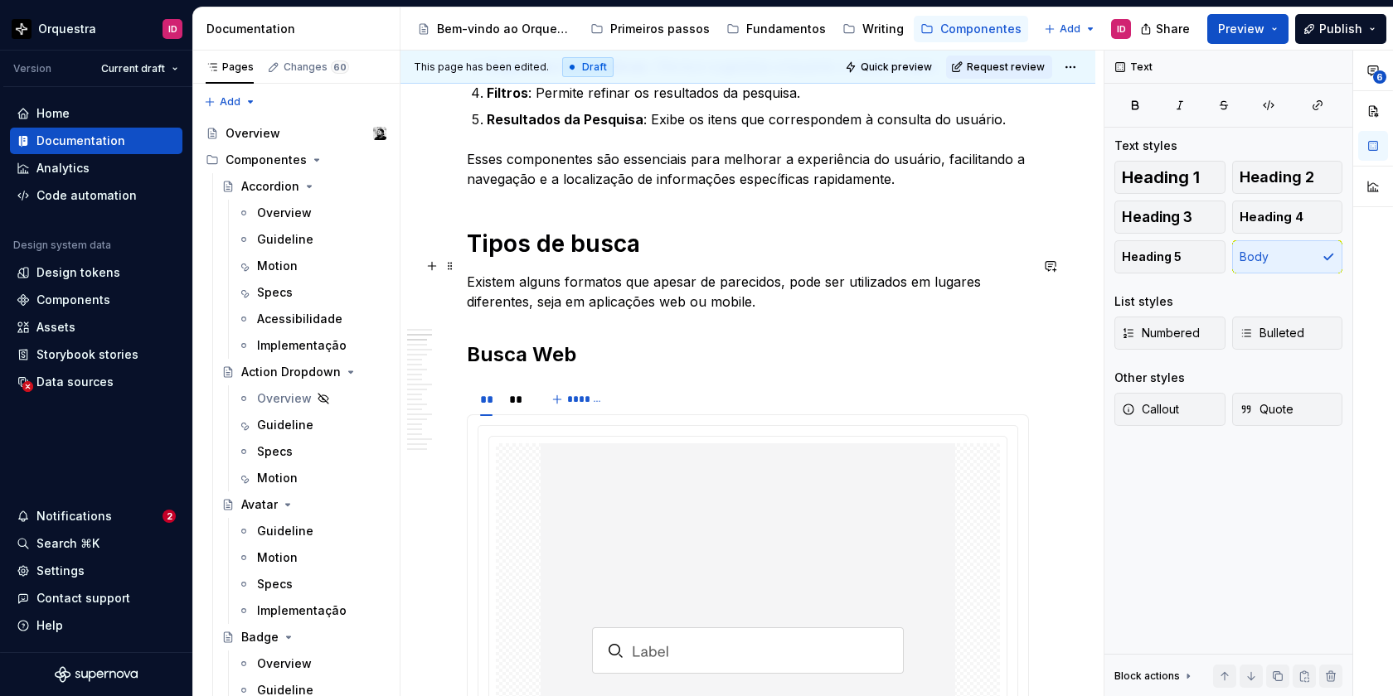
click at [817, 272] on p "Existem alguns formatos que apesar de parecidos, pode ser utilizados em lugares…" at bounding box center [748, 292] width 562 height 40
click at [770, 284] on p "Existem alguns formatos que apesar de parecidos, podem ser utilizados em lugare…" at bounding box center [748, 292] width 562 height 40
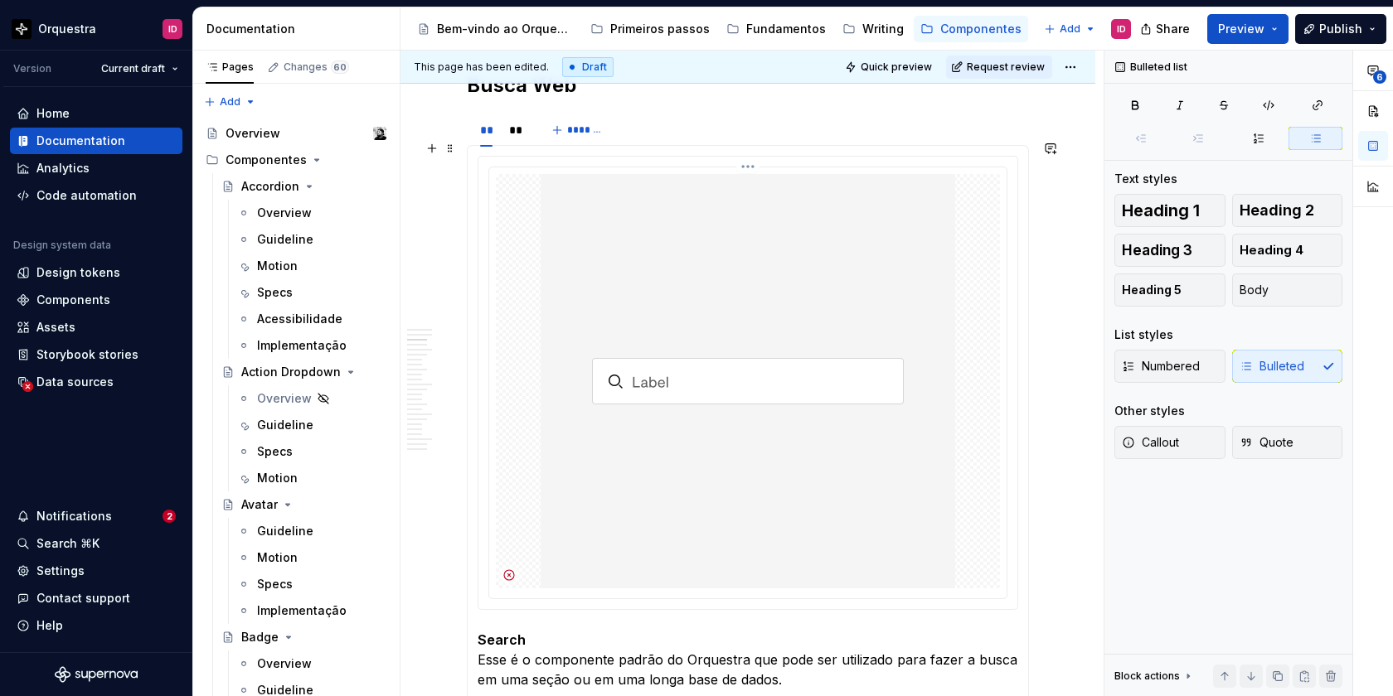
scroll to position [1251, 0]
click at [518, 123] on div "**" at bounding box center [516, 131] width 15 height 17
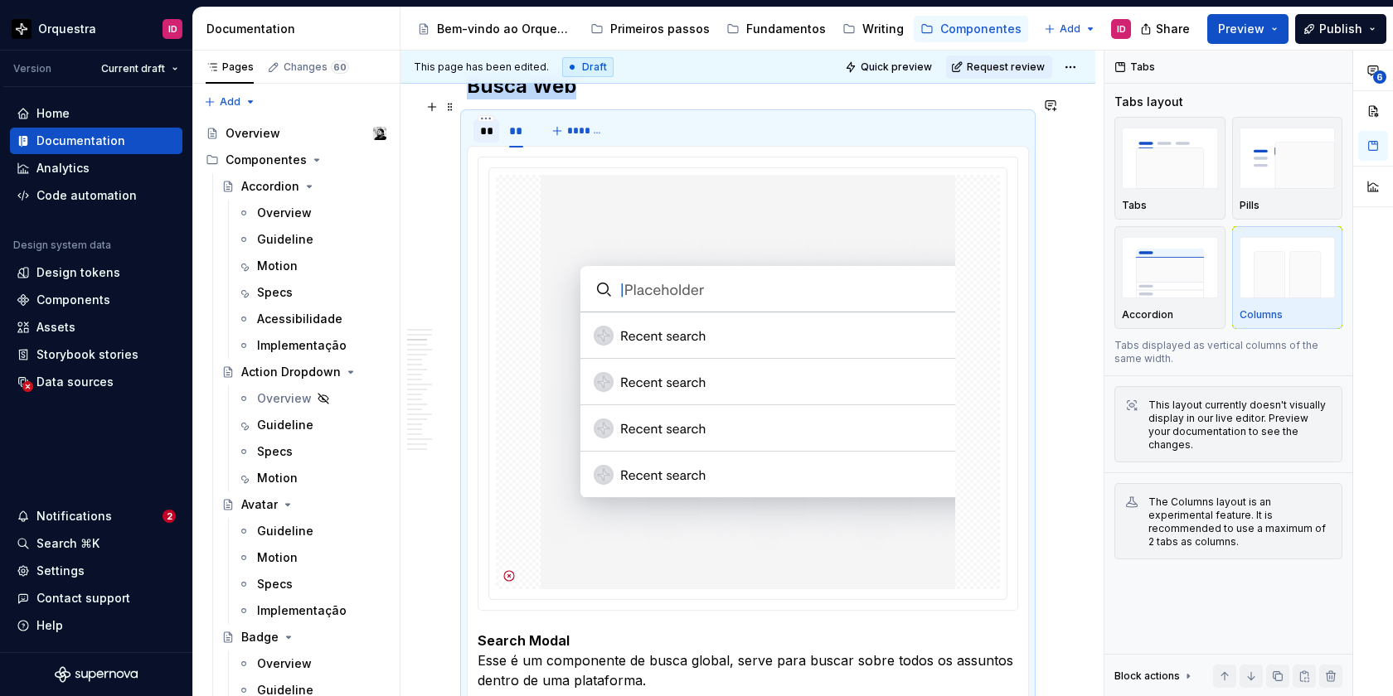
click at [482, 123] on div "**" at bounding box center [486, 131] width 12 height 17
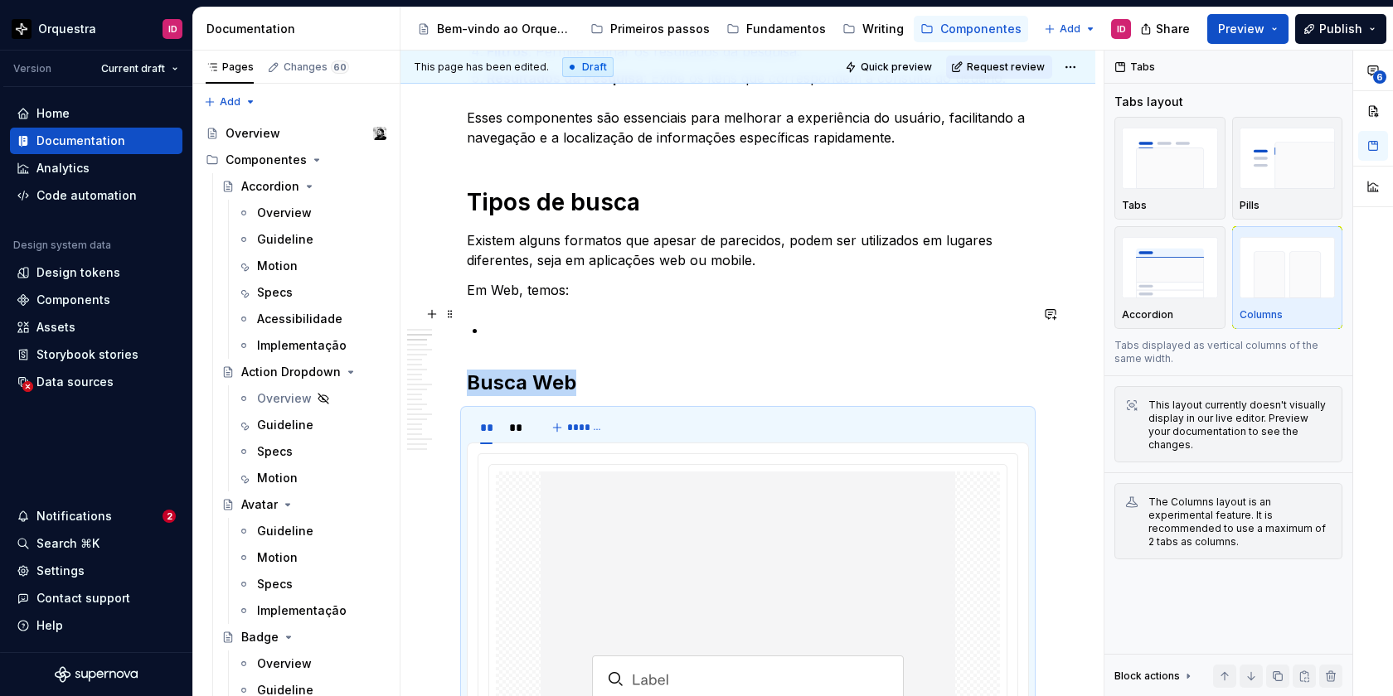
scroll to position [944, 0]
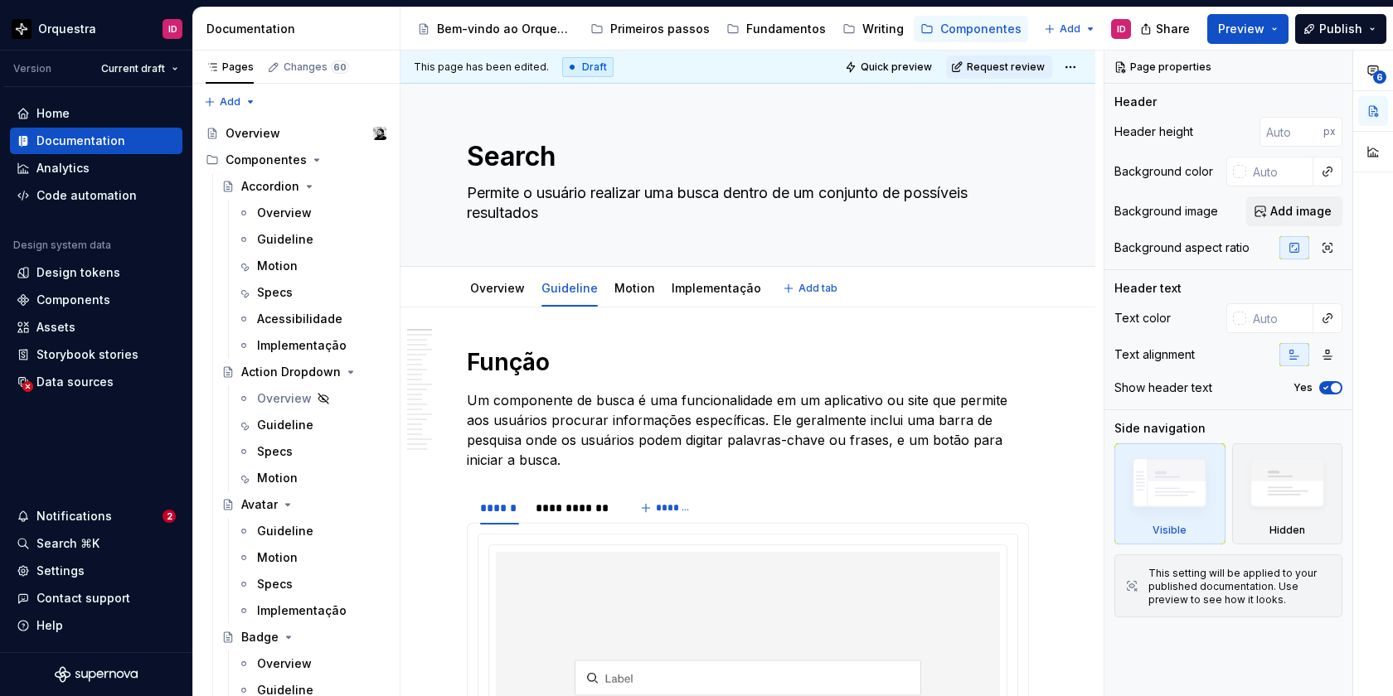
type textarea "*"
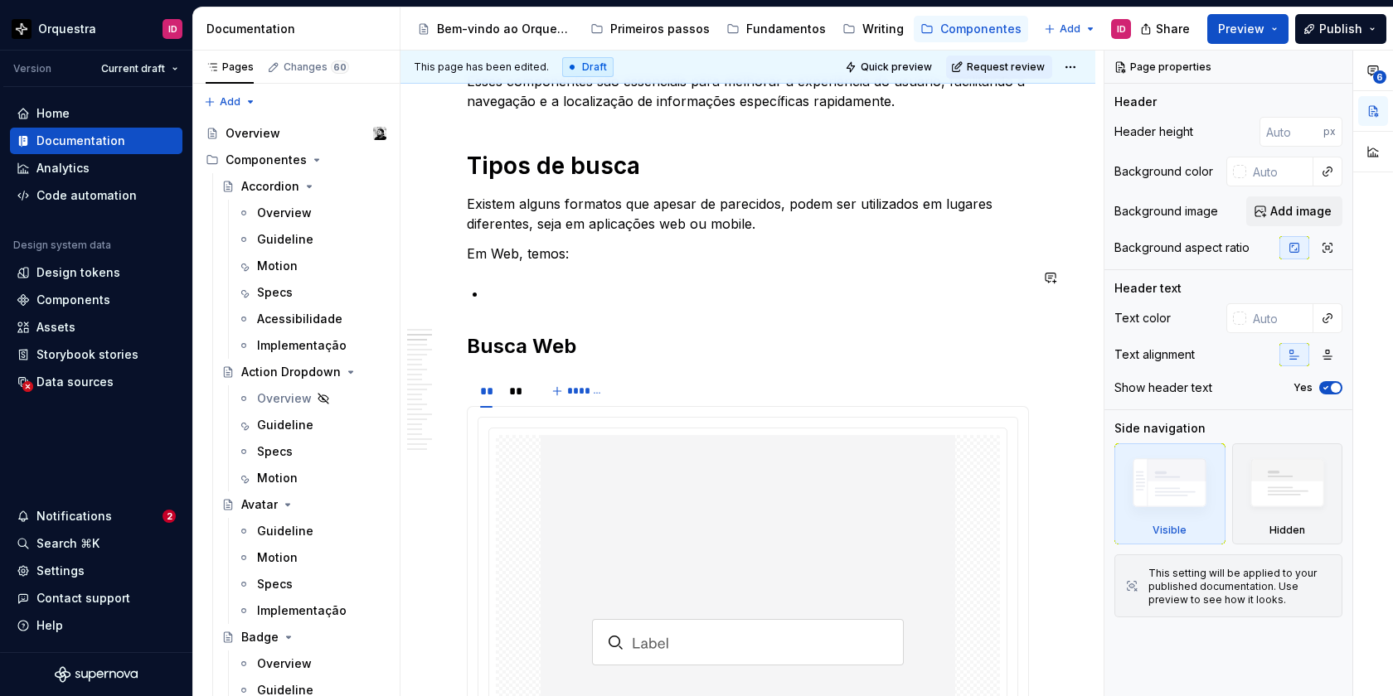
scroll to position [990, 0]
click at [521, 284] on p at bounding box center [758, 294] width 542 height 20
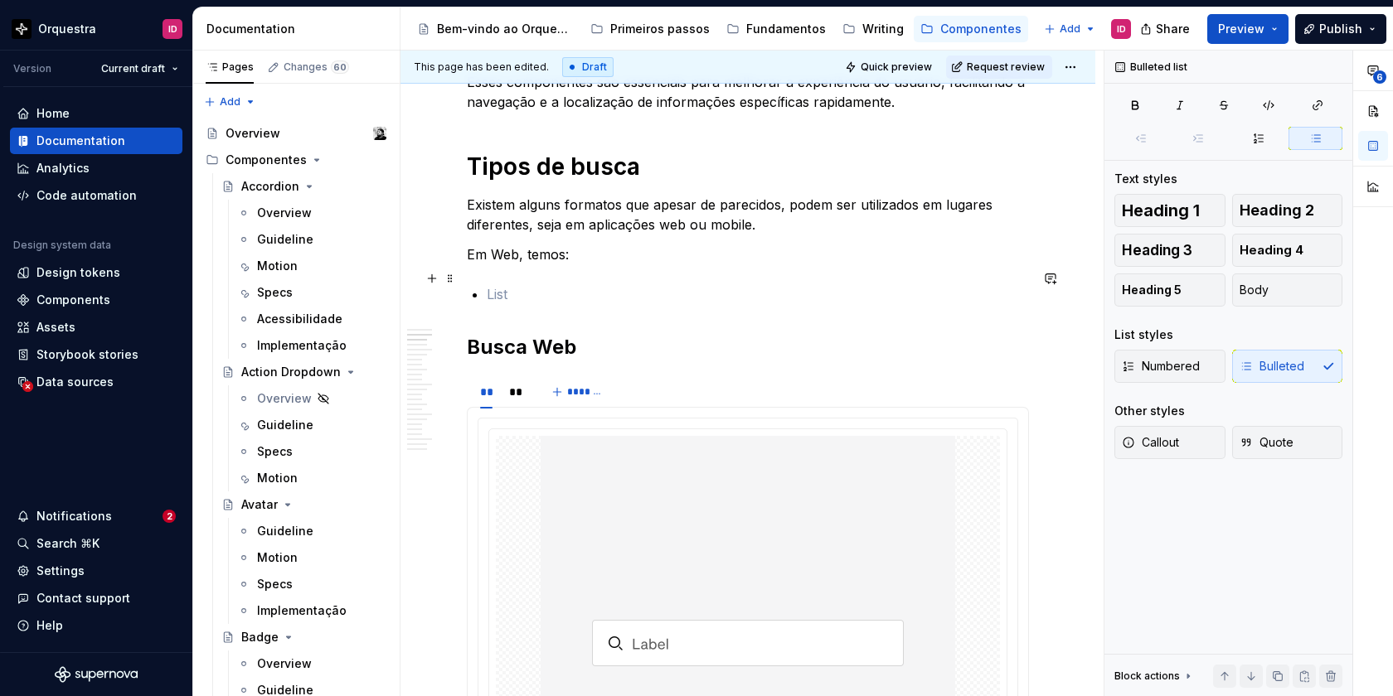
click at [496, 287] on p at bounding box center [758, 294] width 542 height 20
click at [489, 284] on p "Campo de" at bounding box center [758, 294] width 542 height 20
click at [546, 284] on p "Search: Campo de" at bounding box center [758, 294] width 542 height 20
click at [610, 284] on p "Search: campo de" at bounding box center [758, 294] width 542 height 20
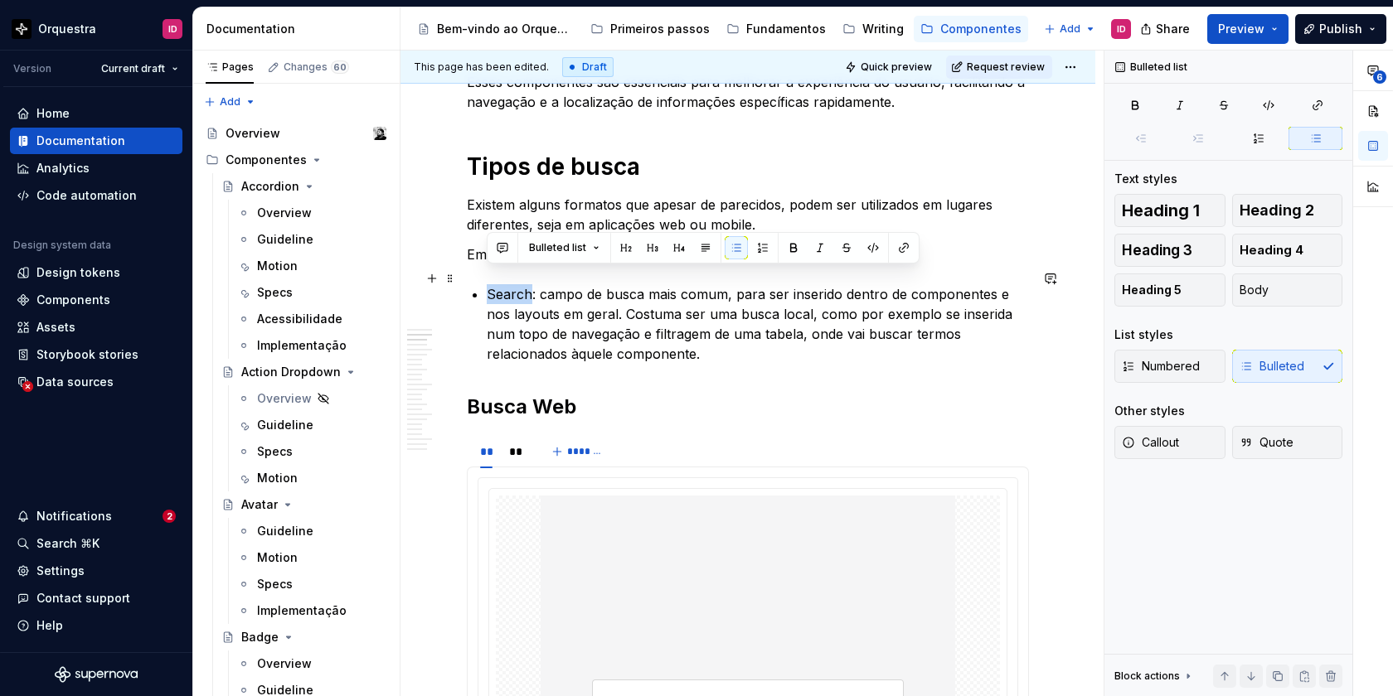
drag, startPoint x: 531, startPoint y: 279, endPoint x: 490, endPoint y: 279, distance: 40.6
click at [490, 284] on p "Search: campo de busca mais comum, para ser inserido dentro de componentes e no…" at bounding box center [758, 324] width 542 height 80
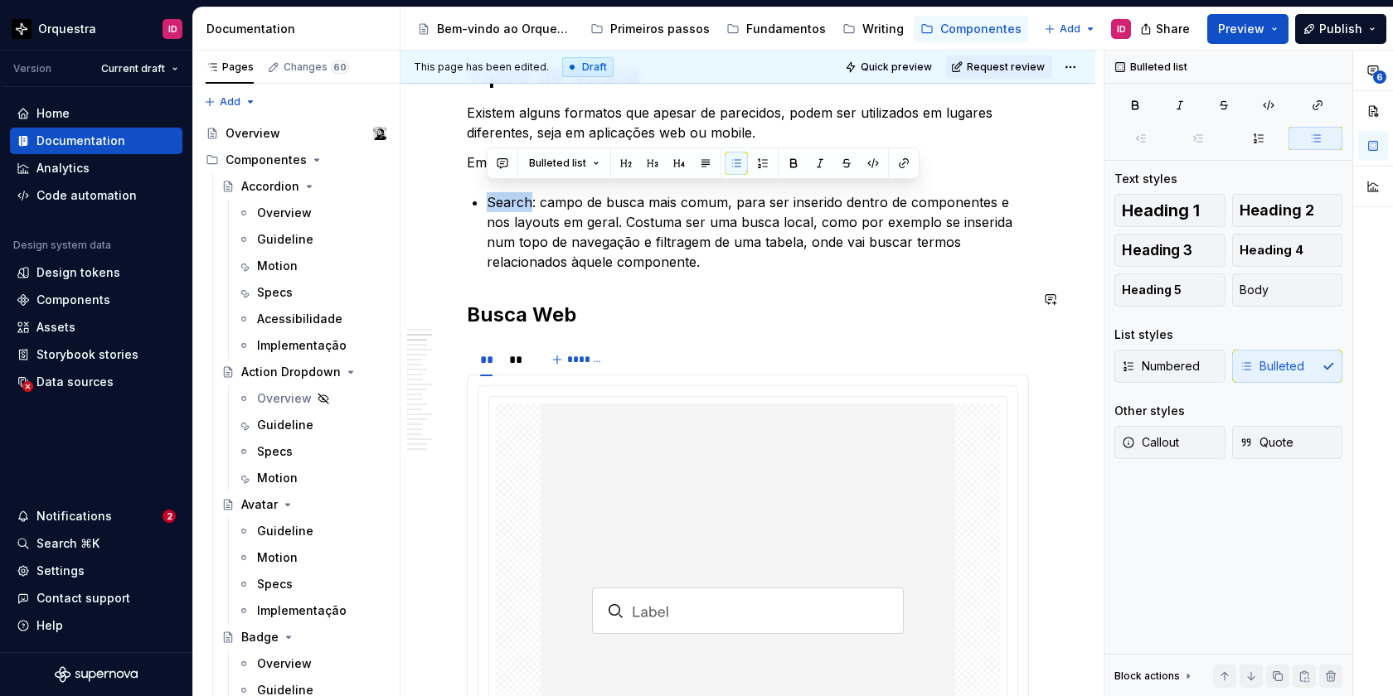
scroll to position [1045, 0]
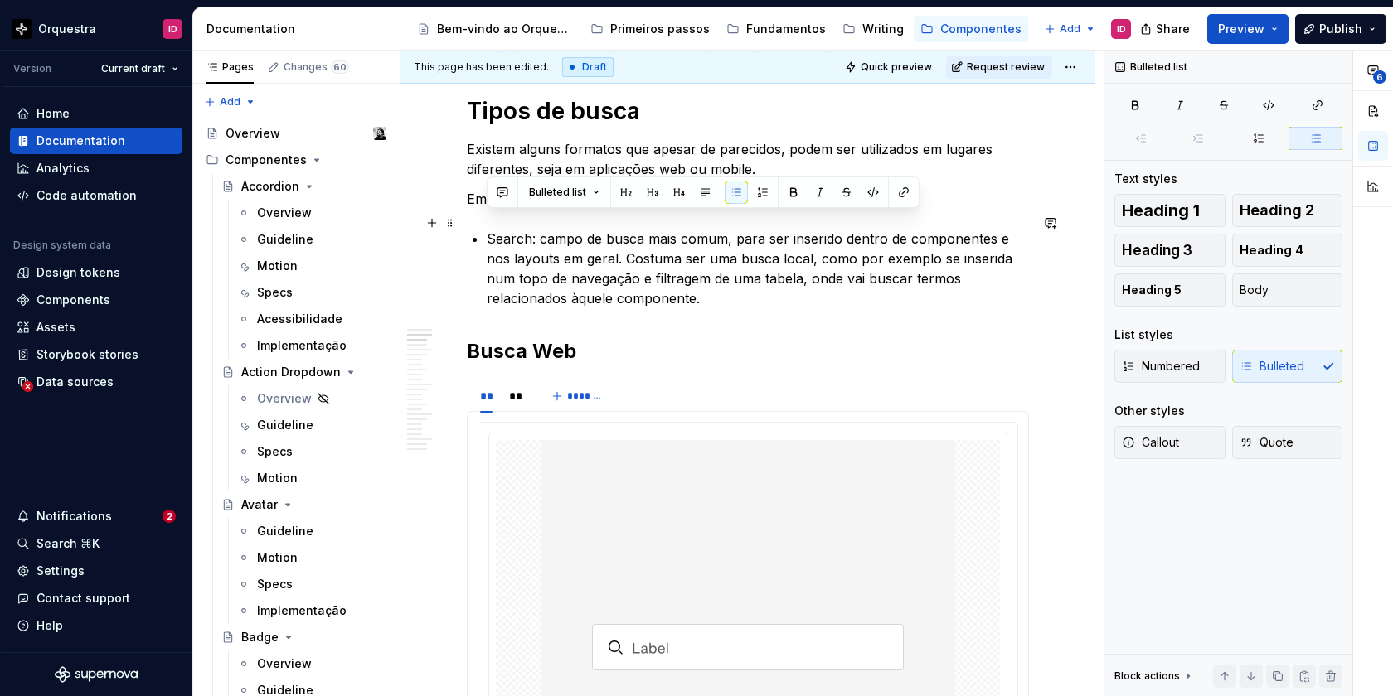
click at [646, 285] on p "Search: campo de busca mais comum, para ser inserido dentro de componentes e no…" at bounding box center [758, 269] width 542 height 80
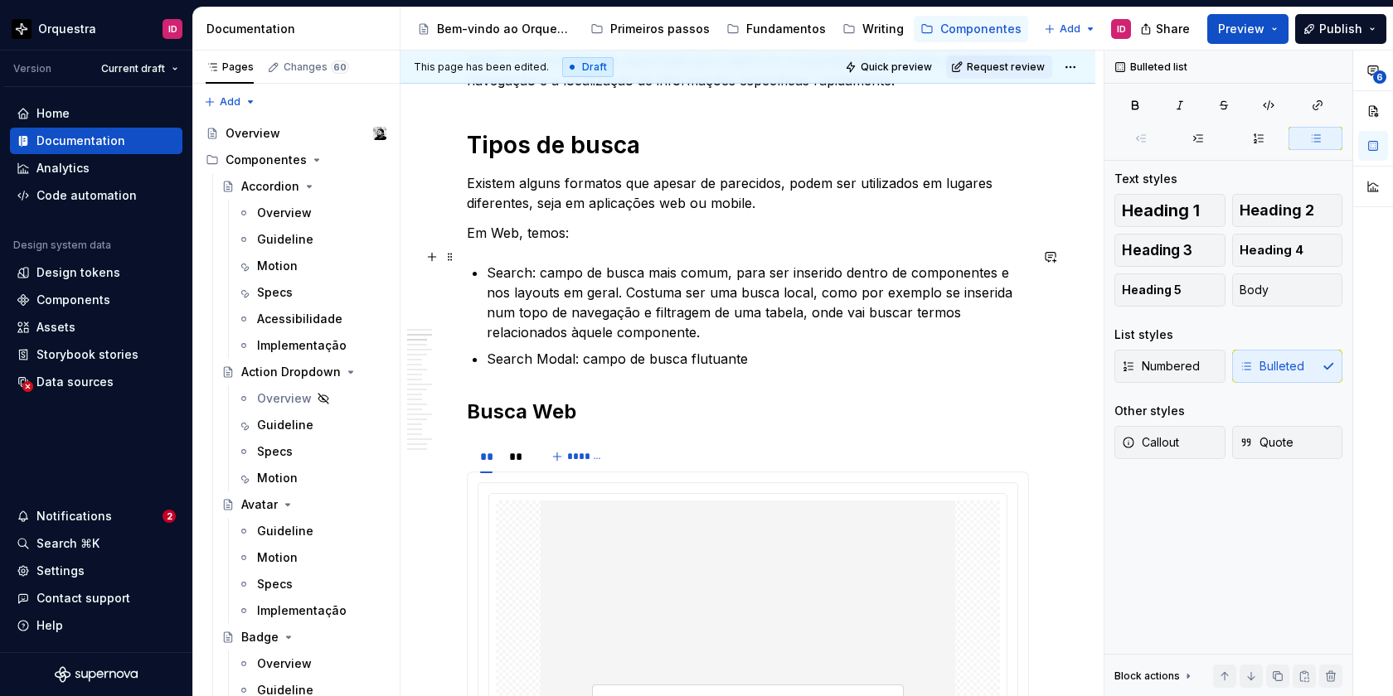
scroll to position [1001, 0]
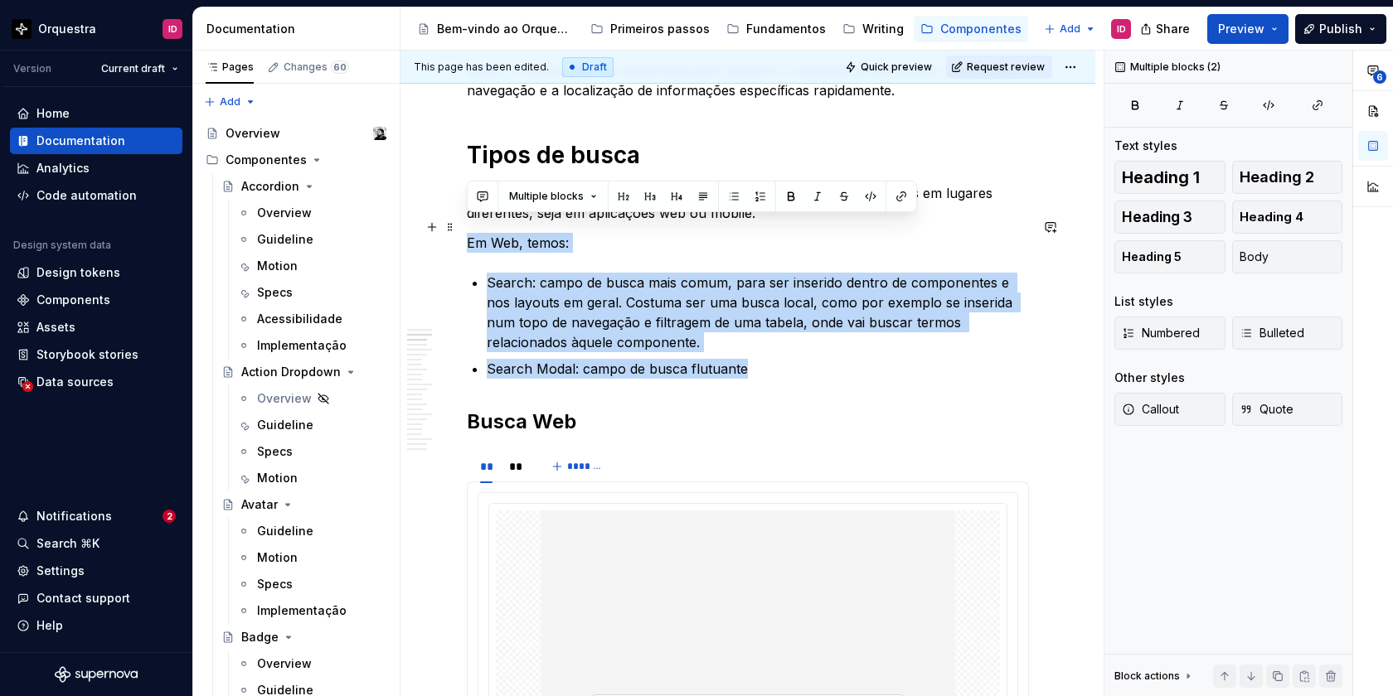
drag, startPoint x: 761, startPoint y: 357, endPoint x: 466, endPoint y: 227, distance: 322.5
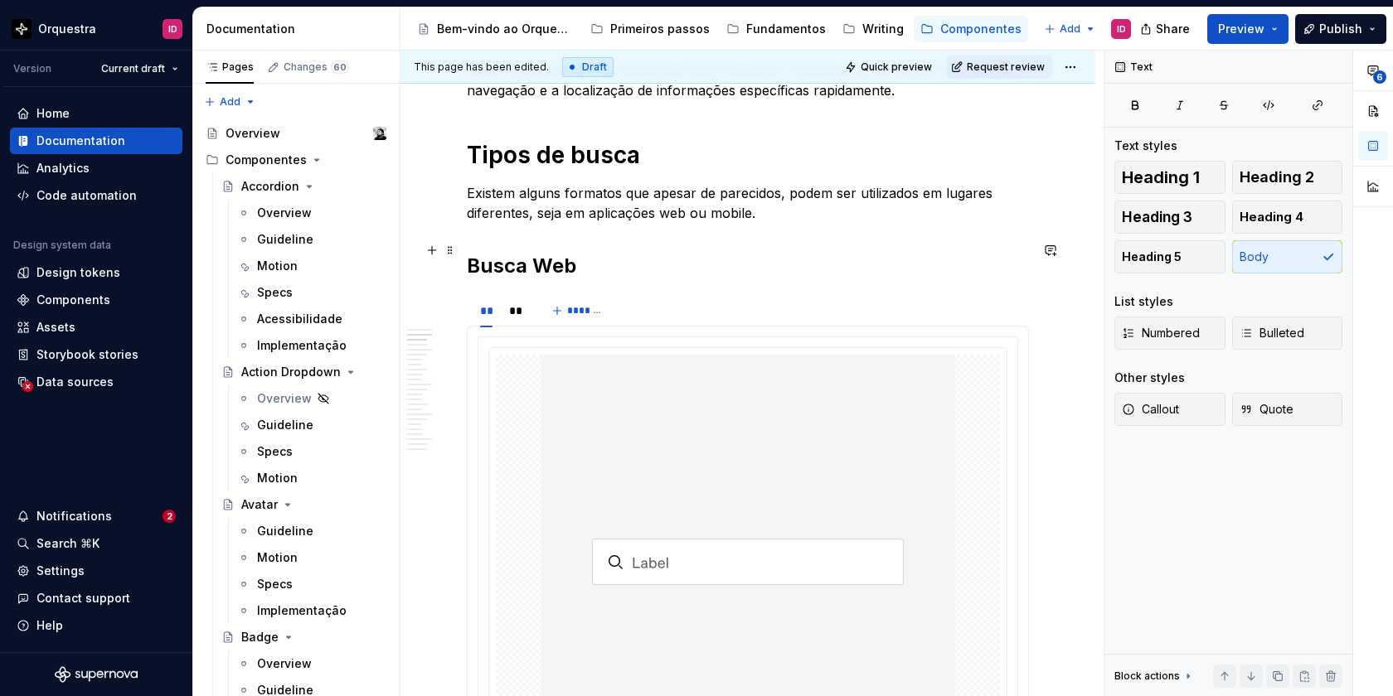
click at [589, 253] on h2 "Busca Web" at bounding box center [748, 266] width 562 height 27
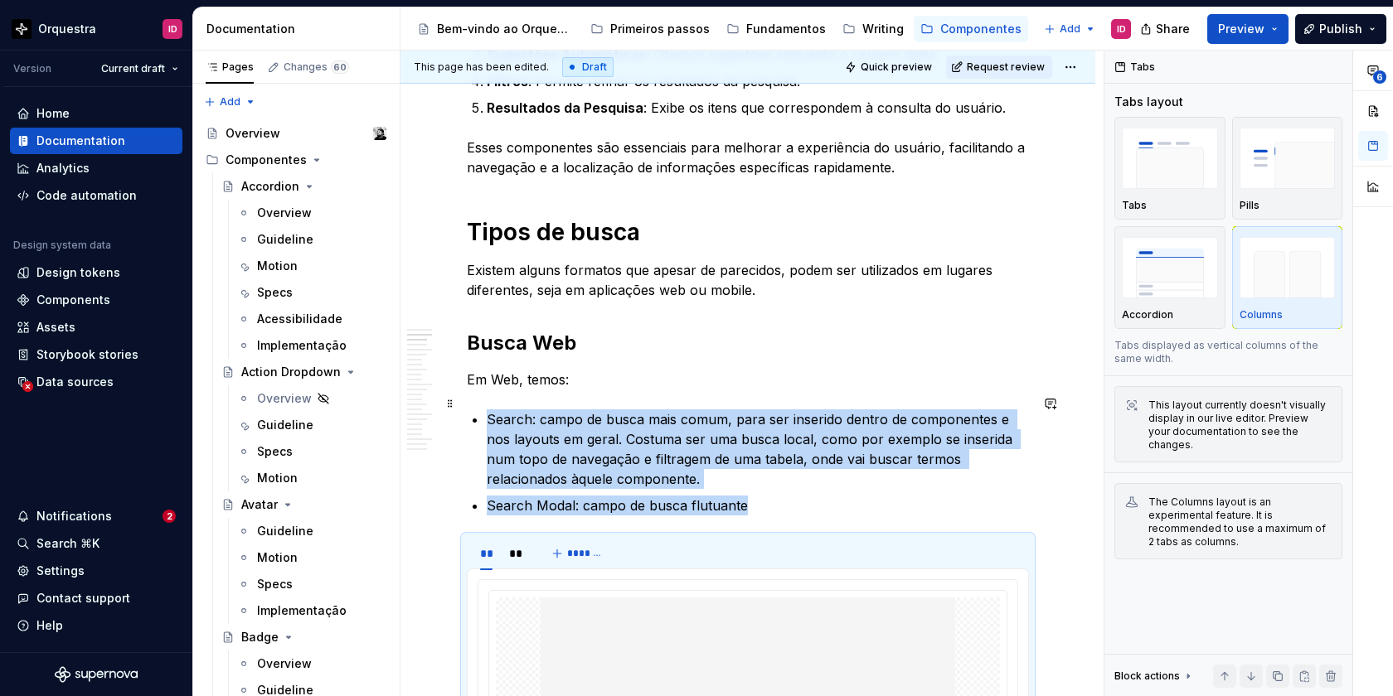
scroll to position [1069, 0]
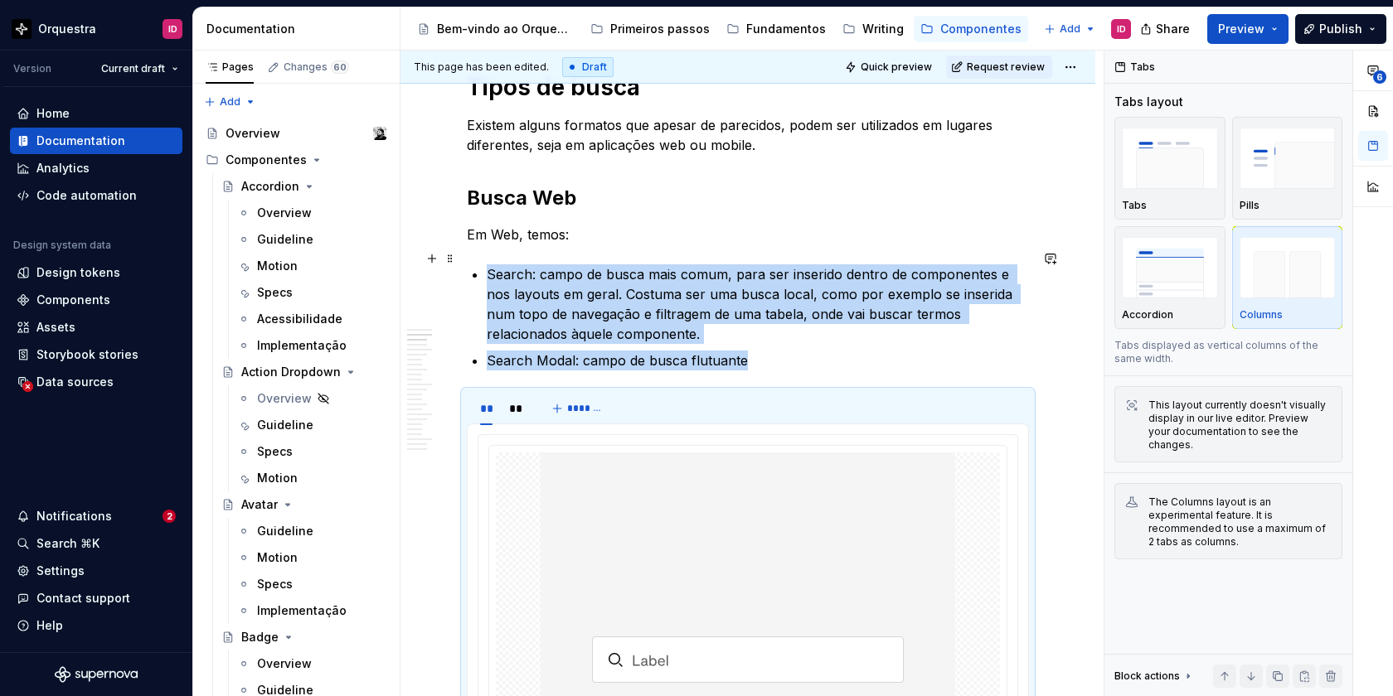
click at [617, 320] on p "Search: campo de busca mais comum, para ser inserido dentro de componentes e no…" at bounding box center [758, 304] width 542 height 80
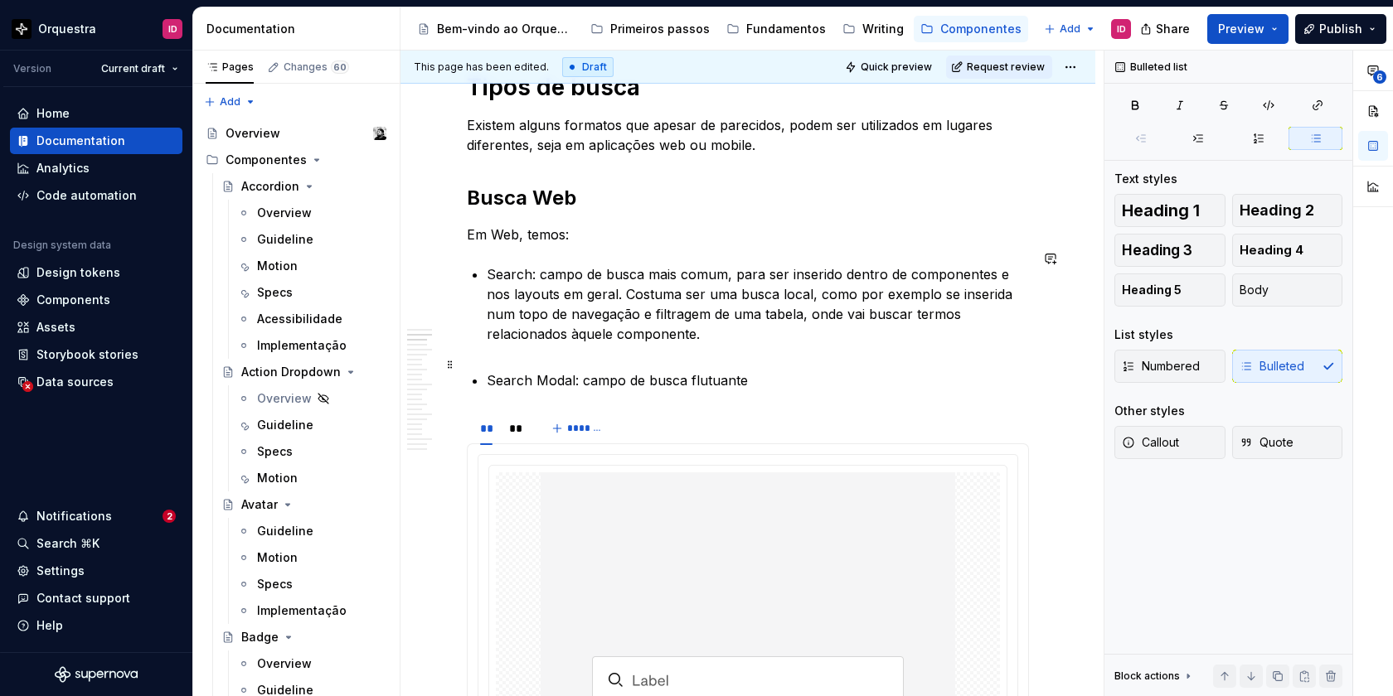
click at [754, 371] on p "Search Modal: campo de busca flutuante" at bounding box center [758, 381] width 542 height 20
click at [512, 420] on div "**" at bounding box center [516, 428] width 15 height 17
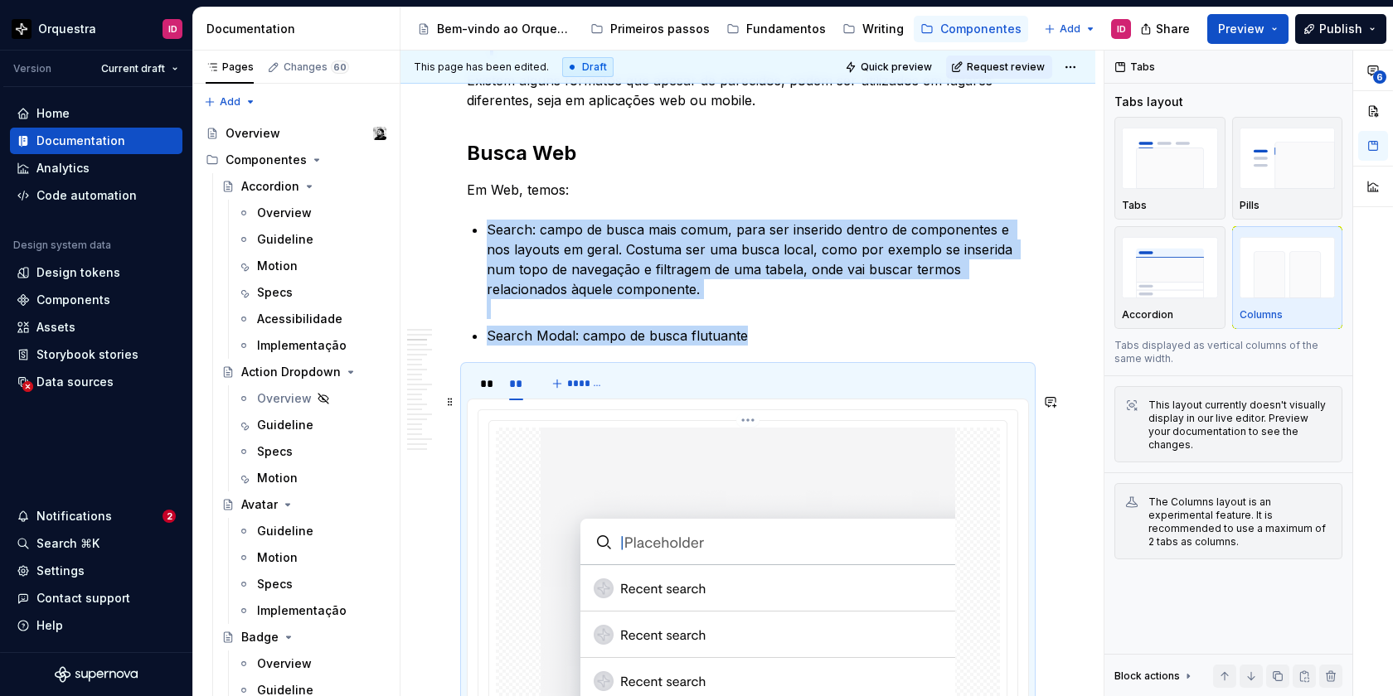
scroll to position [1113, 0]
click at [757, 327] on p "Search Modal: campo de busca flutuante" at bounding box center [758, 337] width 542 height 20
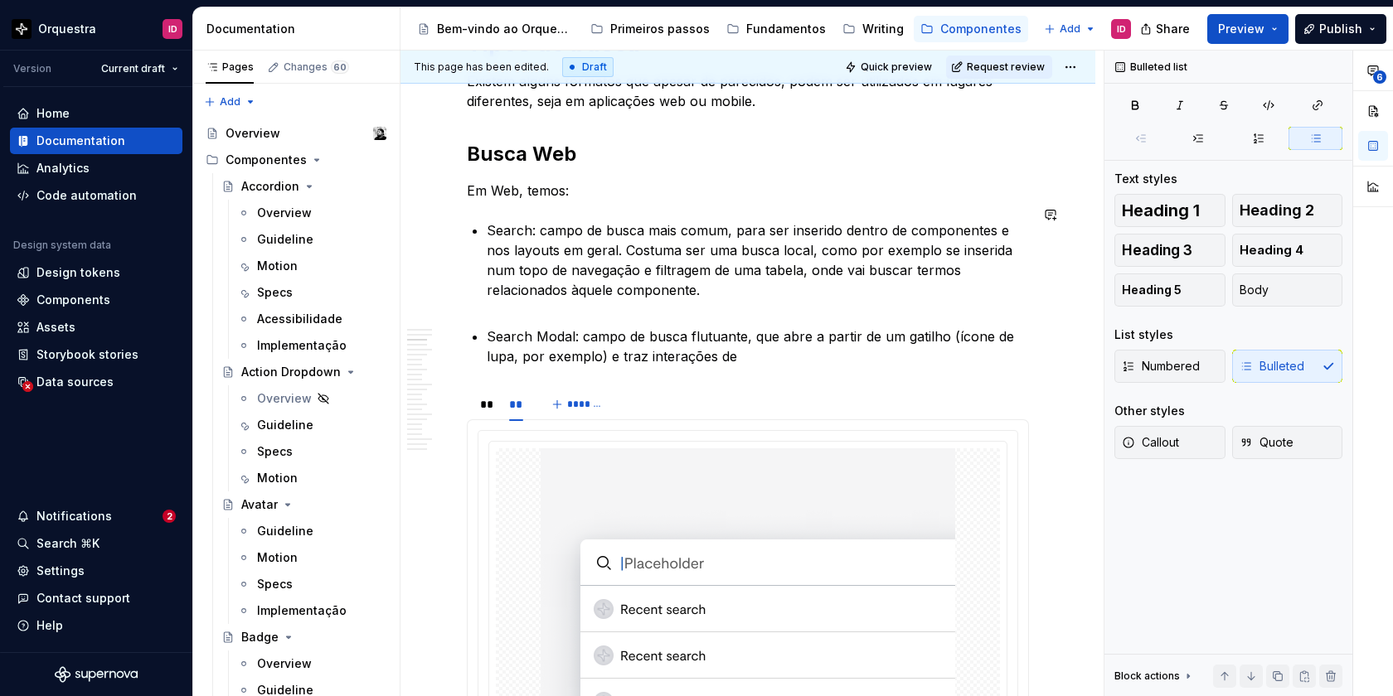
type textarea "*"
